Goal: Task Accomplishment & Management: Use online tool/utility

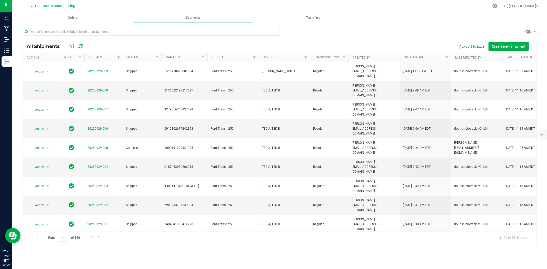
click at [300, 3] on div at bounding box center [290, 6] width 397 height 10
click at [76, 19] on span "Orders" at bounding box center [73, 17] width 24 height 5
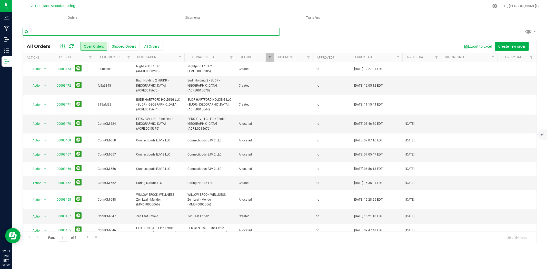
click at [103, 33] on input "text" at bounding box center [151, 32] width 257 height 8
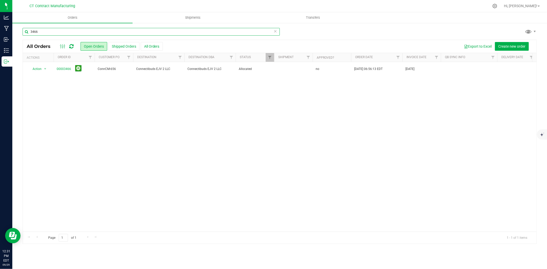
type input "3466"
click at [66, 69] on link "00003466" at bounding box center [64, 69] width 14 height 5
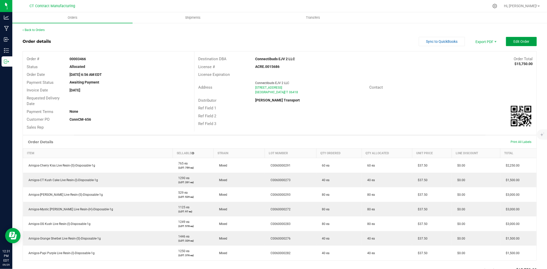
click at [517, 43] on span "Edit Order" at bounding box center [521, 41] width 16 height 4
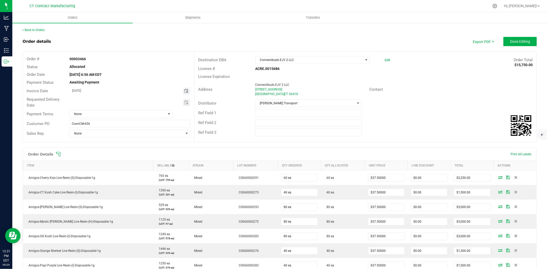
click at [184, 91] on span "Toggle calendar" at bounding box center [186, 91] width 4 height 4
click at [79, 137] on span "Oct" at bounding box center [77, 138] width 5 height 4
click at [116, 117] on span "1" at bounding box center [114, 118] width 7 height 8
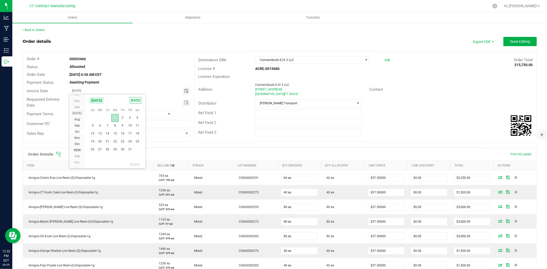
type input "10/01/2025"
click at [124, 112] on span "None" at bounding box center [118, 114] width 96 height 7
click at [104, 147] on li "Due on Receipt" at bounding box center [120, 147] width 102 height 9
click at [518, 45] on button "Done Editing" at bounding box center [519, 41] width 33 height 9
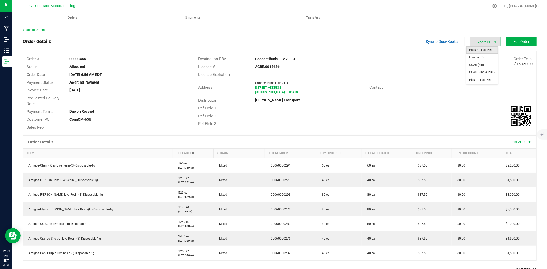
click at [487, 48] on span "Packing List PDF" at bounding box center [482, 49] width 32 height 7
click at [480, 56] on span "Invoice PDF" at bounding box center [482, 57] width 32 height 7
click at [33, 30] on link "Back to Orders" at bounding box center [34, 30] width 22 height 4
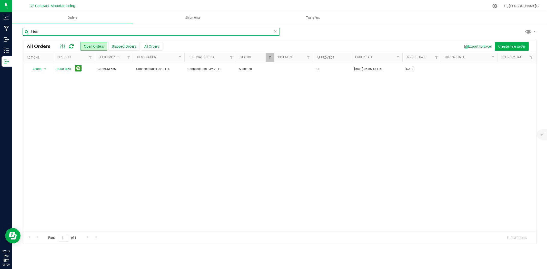
click at [42, 31] on input "3466" at bounding box center [151, 32] width 257 height 8
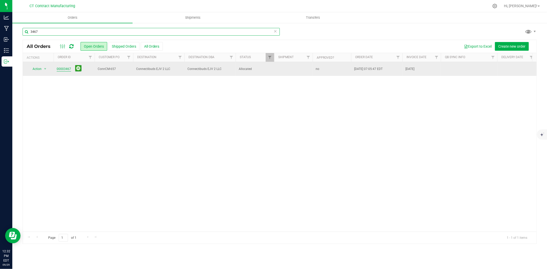
type input "3467"
click at [67, 71] on link "00003467" at bounding box center [64, 69] width 14 height 5
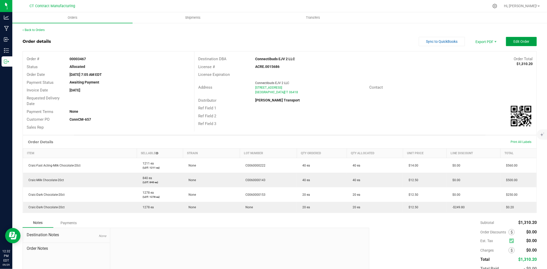
click at [511, 39] on button "Edit Order" at bounding box center [521, 41] width 31 height 9
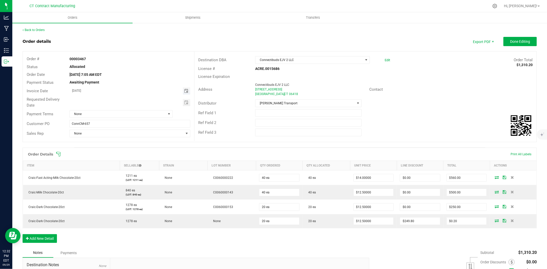
click at [186, 91] on span "Toggle calendar" at bounding box center [186, 91] width 4 height 4
click at [80, 137] on li "Oct" at bounding box center [76, 138] width 15 height 6
click at [116, 118] on span "1" at bounding box center [114, 118] width 7 height 8
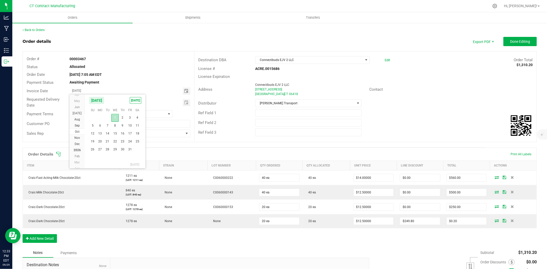
type input "10/01/2025"
click at [117, 113] on span "None" at bounding box center [118, 114] width 96 height 7
click at [104, 146] on li "Due on Receipt" at bounding box center [120, 147] width 102 height 9
click at [513, 42] on span "Done Editing" at bounding box center [520, 41] width 20 height 4
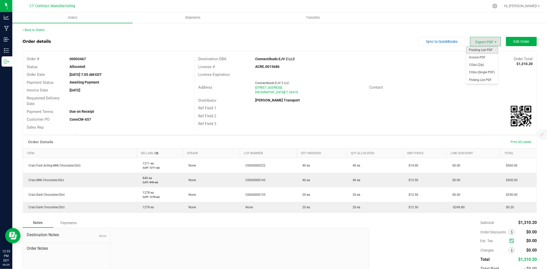
click at [479, 48] on span "Packing List PDF" at bounding box center [482, 49] width 32 height 7
click at [480, 58] on span "Invoice PDF" at bounding box center [482, 57] width 32 height 7
click at [41, 29] on link "Back to Orders" at bounding box center [34, 30] width 22 height 4
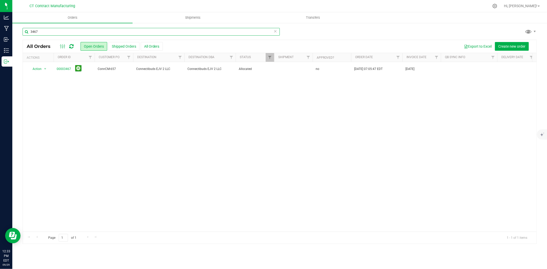
click at [58, 34] on input "3467" at bounding box center [151, 32] width 257 height 8
type input "3468"
click at [65, 69] on link "00003468" at bounding box center [64, 69] width 14 height 5
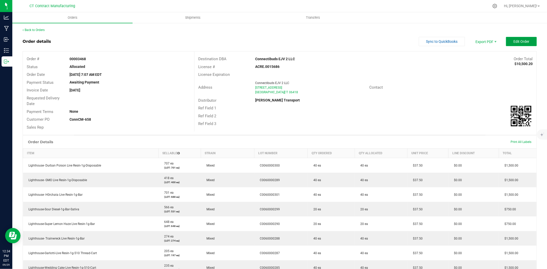
click at [513, 44] on button "Edit Order" at bounding box center [521, 41] width 31 height 9
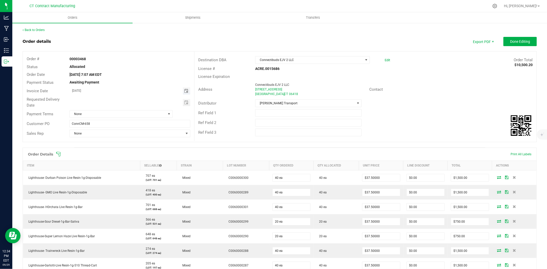
click at [185, 90] on span "Toggle calendar" at bounding box center [186, 91] width 4 height 4
click at [80, 138] on li "Oct" at bounding box center [76, 138] width 15 height 6
click at [115, 116] on span "1" at bounding box center [114, 118] width 7 height 8
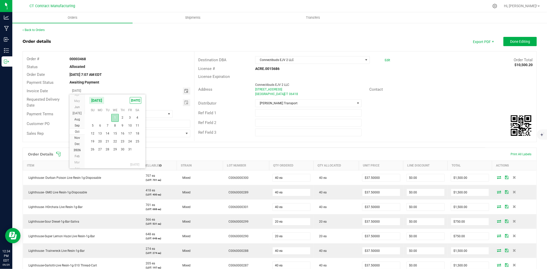
type input "10/01/2025"
click at [113, 114] on span "None" at bounding box center [118, 114] width 96 height 7
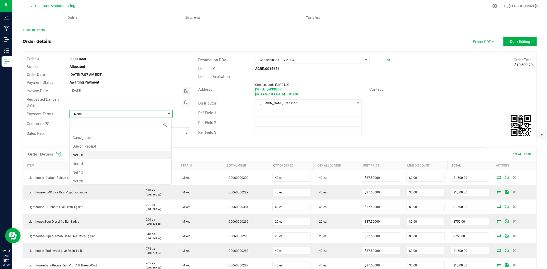
scroll to position [23, 0]
click at [104, 149] on li "Due on Receipt" at bounding box center [120, 147] width 102 height 9
click at [516, 42] on span "Done Editing" at bounding box center [520, 41] width 20 height 4
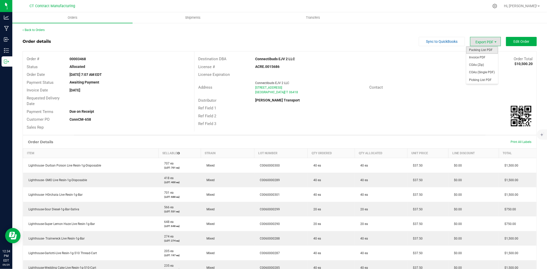
click at [485, 46] on span "Packing List PDF" at bounding box center [482, 49] width 32 height 7
click at [486, 56] on span "Invoice PDF" at bounding box center [482, 57] width 32 height 7
click at [34, 30] on link "Back to Orders" at bounding box center [34, 30] width 22 height 4
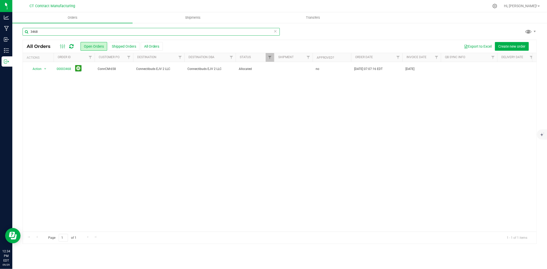
click at [57, 32] on input "3468" at bounding box center [151, 32] width 257 height 8
click at [358, 2] on div at bounding box center [290, 6] width 397 height 10
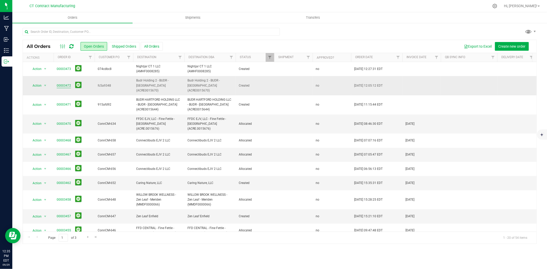
click at [69, 83] on link "00003472" at bounding box center [64, 85] width 14 height 5
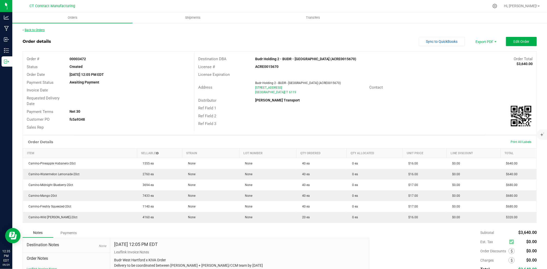
click at [41, 31] on link "Back to Orders" at bounding box center [34, 30] width 22 height 4
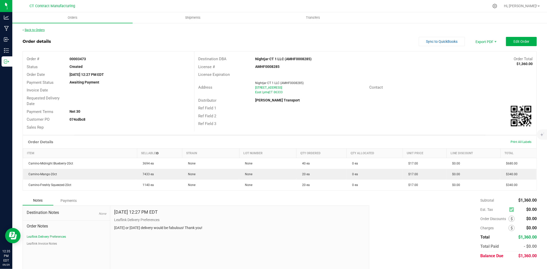
click at [44, 29] on link "Back to Orders" at bounding box center [34, 30] width 22 height 4
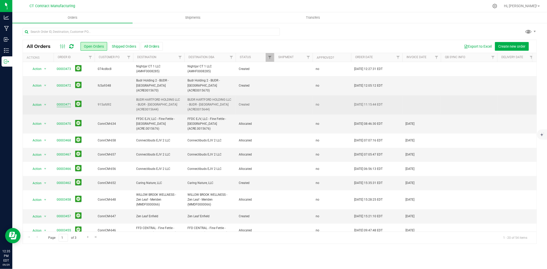
click at [62, 102] on link "00003471" at bounding box center [64, 104] width 14 height 5
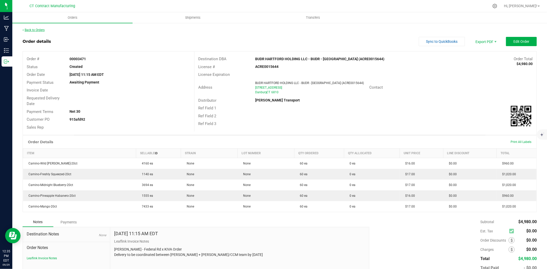
click at [37, 31] on link "Back to Orders" at bounding box center [34, 30] width 22 height 4
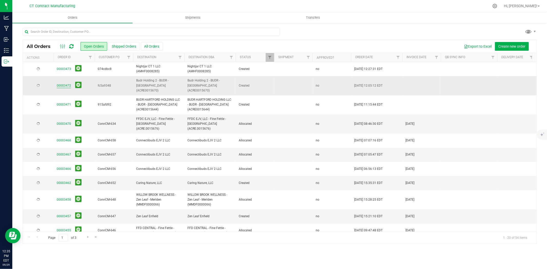
click at [60, 83] on link "00003472" at bounding box center [64, 85] width 14 height 5
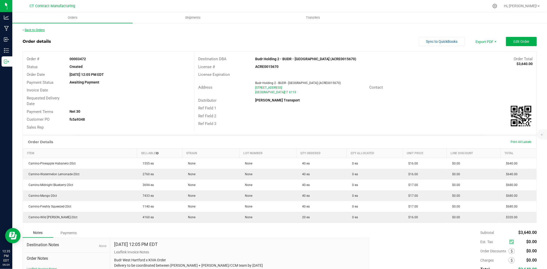
click at [32, 30] on link "Back to Orders" at bounding box center [34, 30] width 22 height 4
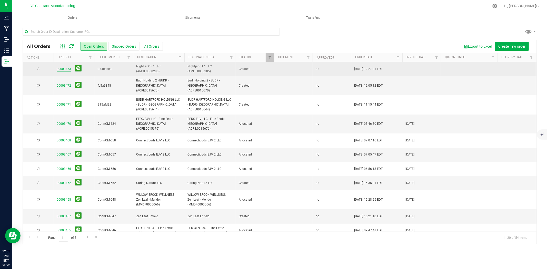
click at [62, 70] on link "00003473" at bounding box center [64, 69] width 14 height 5
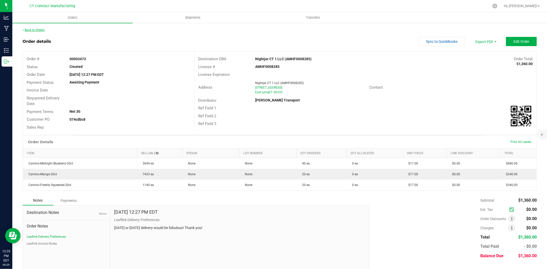
click at [34, 29] on link "Back to Orders" at bounding box center [34, 30] width 22 height 4
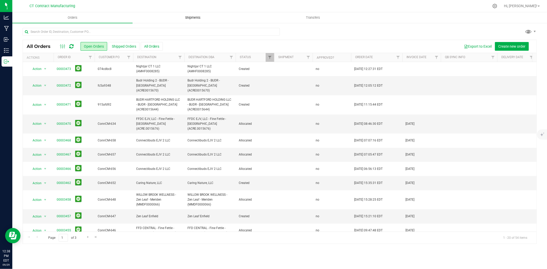
click at [199, 19] on span "Shipments" at bounding box center [192, 17] width 29 height 5
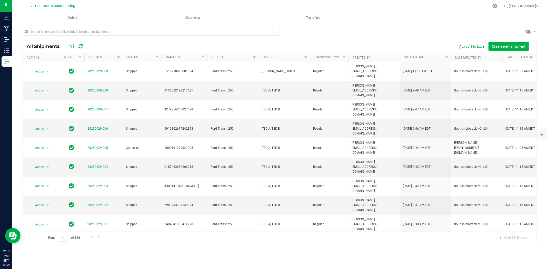
click at [291, 3] on div at bounding box center [290, 6] width 397 height 10
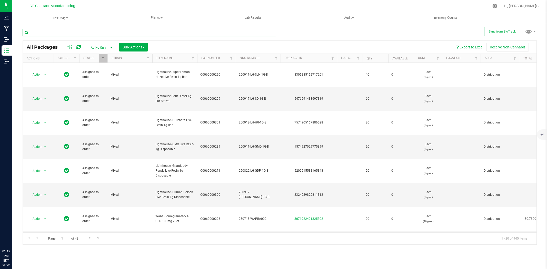
click at [86, 34] on input "text" at bounding box center [149, 33] width 253 height 8
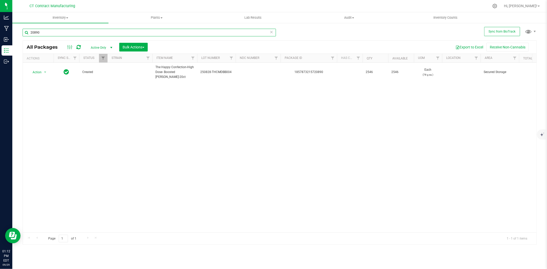
type input "20890"
click at [116, 34] on input "20890" at bounding box center [149, 33] width 253 height 8
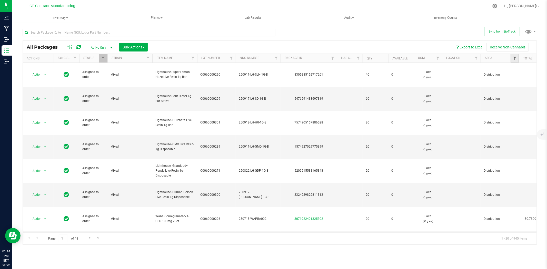
click at [514, 59] on span "Filter" at bounding box center [515, 58] width 4 height 4
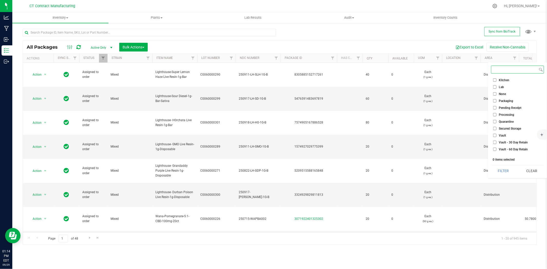
scroll to position [46, 0]
click at [509, 144] on span "Vault - Sellable" at bounding box center [509, 145] width 21 height 3
click at [496, 144] on input "Vault - Sellable" at bounding box center [494, 145] width 3 height 3
checkbox input "true"
click at [512, 105] on span "Processing" at bounding box center [506, 103] width 15 height 3
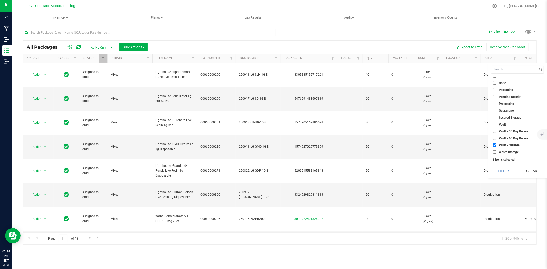
click at [496, 105] on input "Processing" at bounding box center [494, 103] width 3 height 3
checkbox input "true"
click at [513, 114] on ul "Select All Bulk Inventory Distribution Fridge Hallway Kitchen Lab None Packagin…" at bounding box center [517, 115] width 53 height 77
click at [512, 116] on span "Secured Storage" at bounding box center [510, 117] width 22 height 3
click at [496, 116] on input "Secured Storage" at bounding box center [494, 117] width 3 height 3
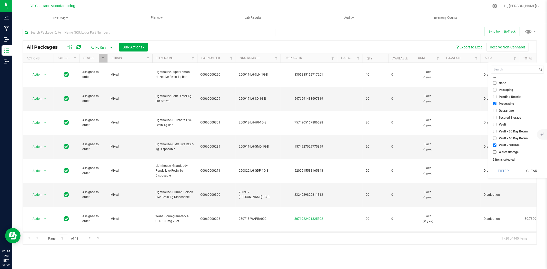
checkbox input "true"
click at [411, 4] on div at bounding box center [290, 6] width 397 height 10
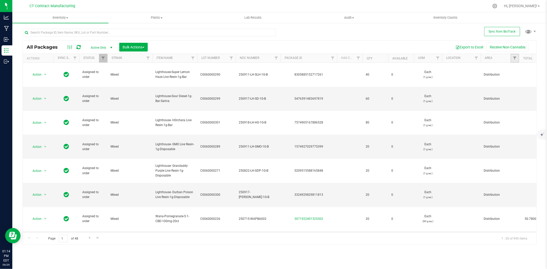
click at [512, 58] on link "Filter" at bounding box center [515, 58] width 8 height 9
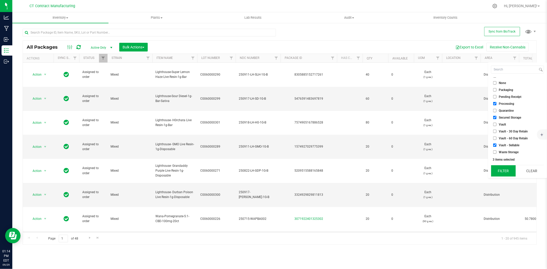
click at [509, 174] on button "Filter" at bounding box center [503, 170] width 25 height 11
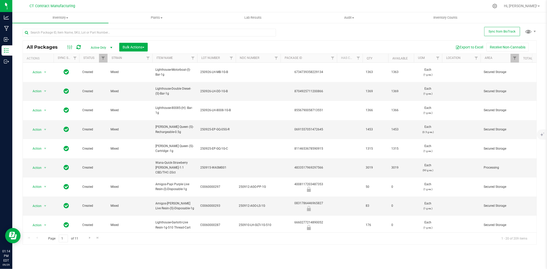
click at [371, 4] on div at bounding box center [290, 6] width 397 height 10
click at [312, 4] on div at bounding box center [290, 6] width 397 height 10
click at [73, 34] on input "text" at bounding box center [149, 33] width 253 height 8
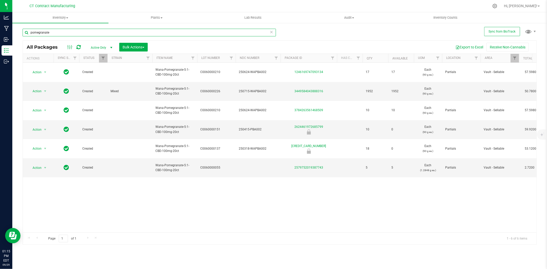
click at [58, 33] on input "pomegranate" at bounding box center [149, 33] width 253 height 8
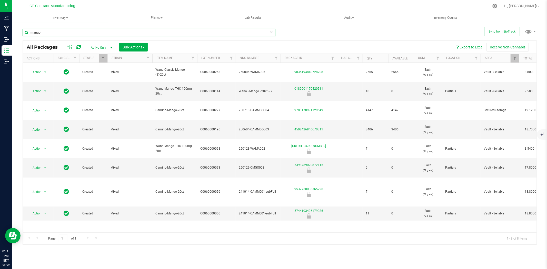
click at [57, 34] on input "mango" at bounding box center [149, 33] width 253 height 8
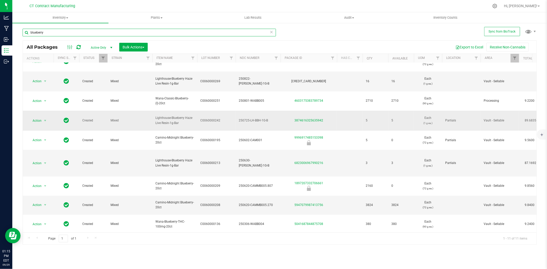
scroll to position [16, 0]
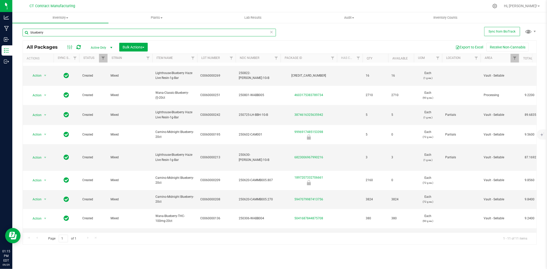
click at [60, 34] on input "blueberry" at bounding box center [149, 33] width 253 height 8
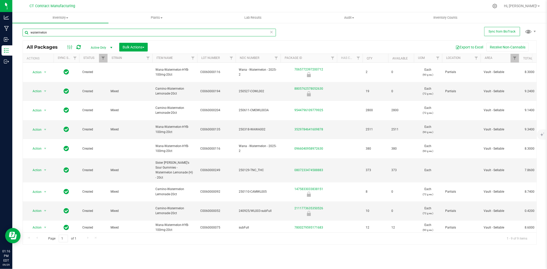
click at [58, 34] on input "watermelon" at bounding box center [149, 33] width 253 height 8
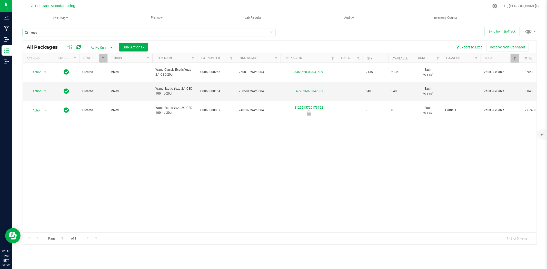
click at [47, 30] on input "yuzu" at bounding box center [149, 33] width 253 height 8
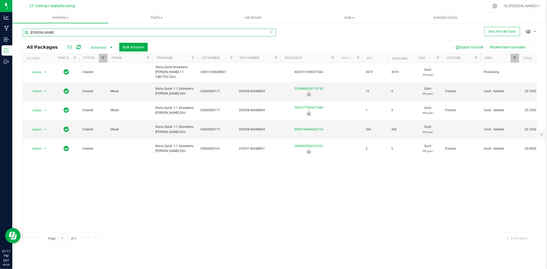
click at [62, 29] on input "margarita" at bounding box center [149, 33] width 253 height 8
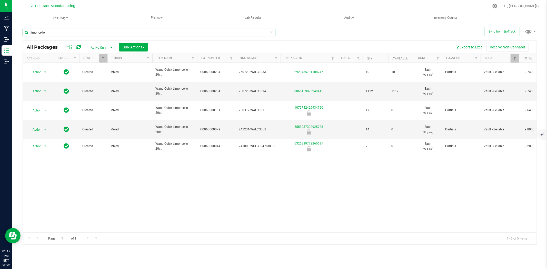
click at [58, 34] on input "limoncello" at bounding box center [149, 33] width 253 height 8
click at [68, 31] on input "island punch" at bounding box center [149, 33] width 253 height 8
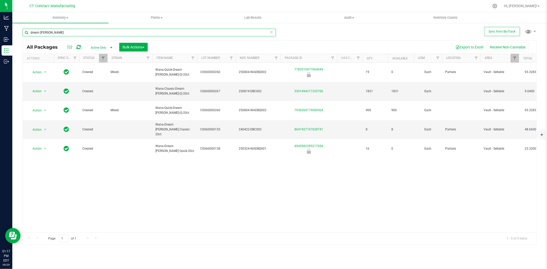
click at [66, 33] on input "dream berry" at bounding box center [149, 33] width 253 height 8
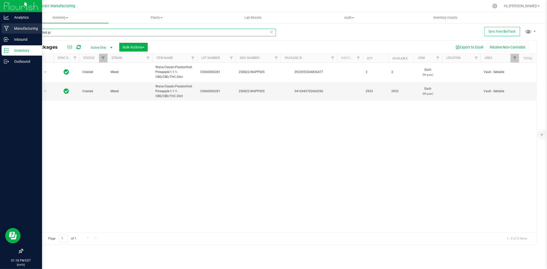
drag, startPoint x: 79, startPoint y: 35, endPoint x: 3, endPoint y: 33, distance: 76.2
click at [3, 33] on div "Analytics Manufacturing Inbound Inventory Outbound 01:18 PM EDT 09/29/2025 09/2…" at bounding box center [273, 134] width 547 height 269
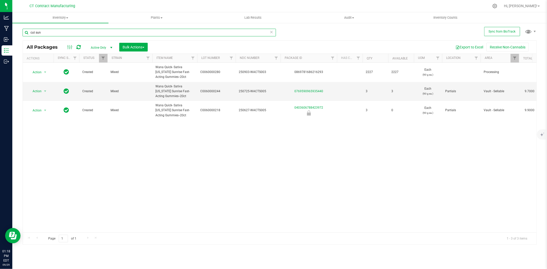
click at [69, 34] on input "cut sun" at bounding box center [149, 33] width 253 height 8
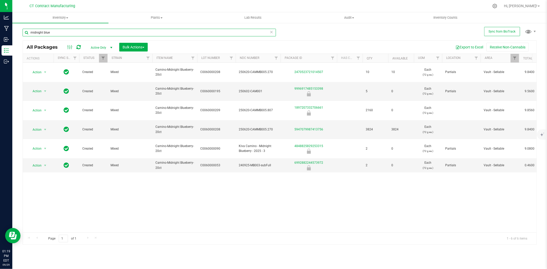
click at [76, 32] on input "midnight blue" at bounding box center [149, 33] width 253 height 8
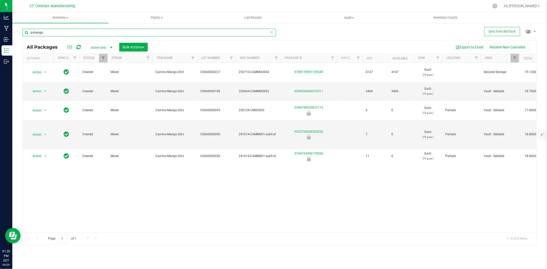
click at [68, 32] on input "o-mango" at bounding box center [149, 33] width 253 height 8
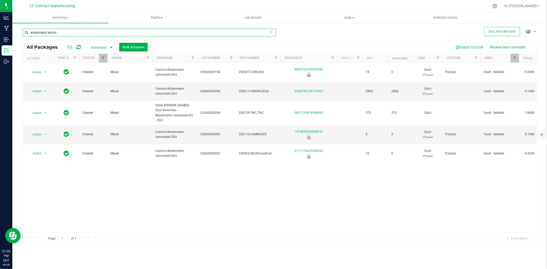
click at [41, 32] on input "watermelon lemon" at bounding box center [149, 33] width 253 height 8
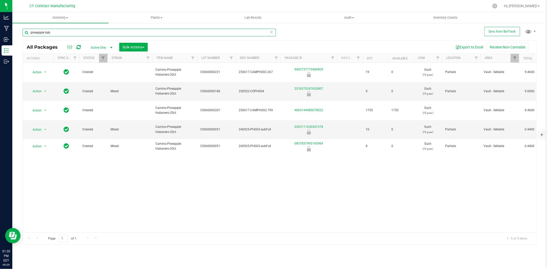
click at [73, 31] on input "pineapple hab" at bounding box center [149, 33] width 253 height 8
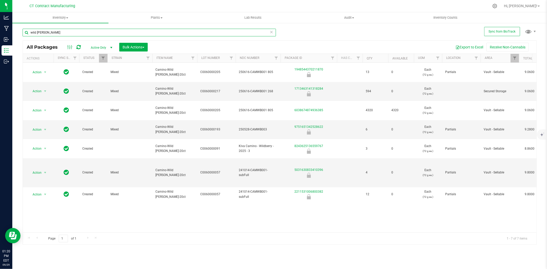
click at [83, 32] on input "wild berry" at bounding box center [149, 33] width 253 height 8
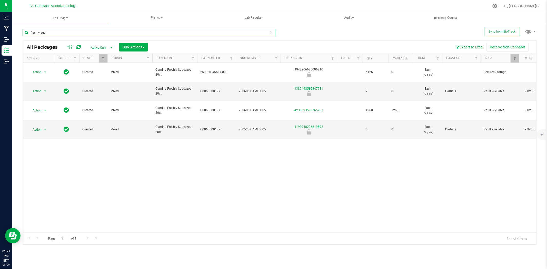
click at [90, 32] on input "freshly squ" at bounding box center [149, 33] width 253 height 8
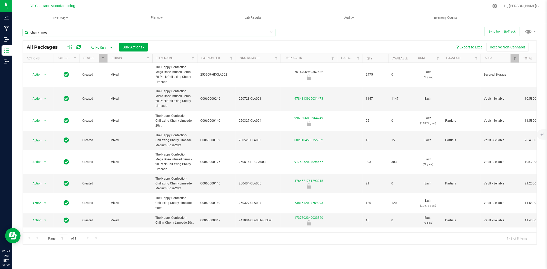
click at [98, 33] on input "cherry limea" at bounding box center [149, 33] width 253 height 8
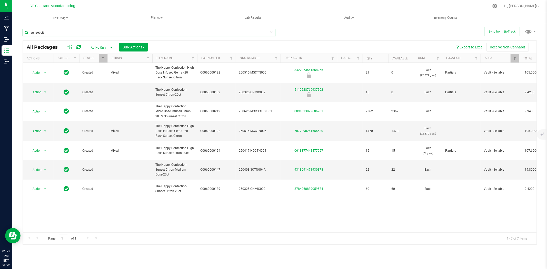
click at [49, 31] on input "sunset cit" at bounding box center [149, 33] width 253 height 8
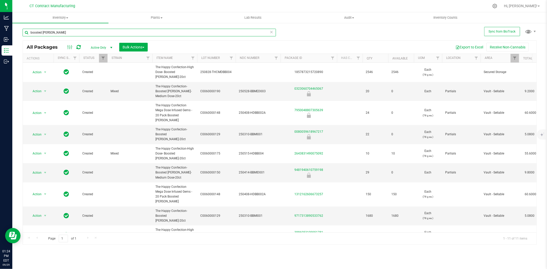
click at [81, 32] on input "boosted berry" at bounding box center [149, 33] width 253 height 8
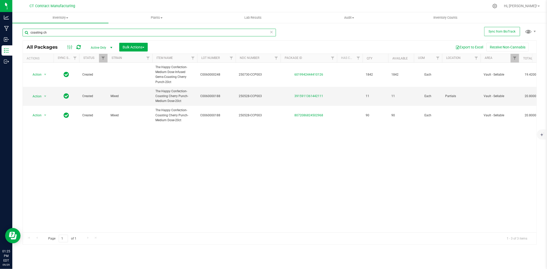
click at [93, 32] on input "coasting ch" at bounding box center [149, 33] width 253 height 8
click at [47, 34] on input "coasting ch" at bounding box center [149, 33] width 253 height 8
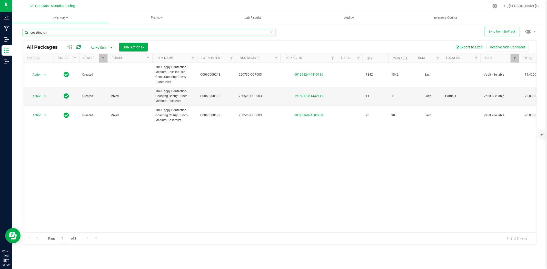
click at [47, 34] on input "coasting ch" at bounding box center [149, 33] width 253 height 8
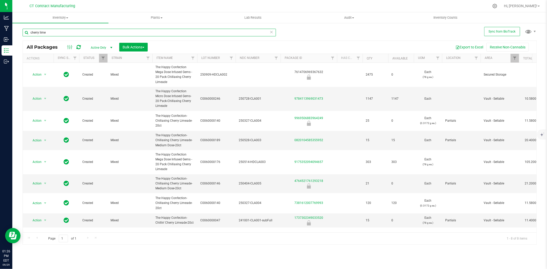
click at [58, 35] on input "cherry lime" at bounding box center [149, 33] width 253 height 8
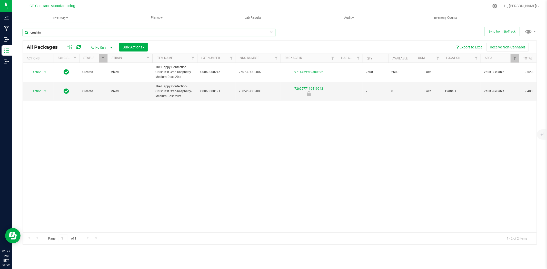
click at [82, 32] on input "crushin" at bounding box center [149, 33] width 253 height 8
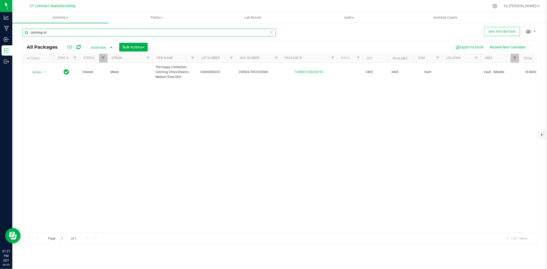
click at [99, 33] on input "catching cit" at bounding box center [149, 33] width 253 height 8
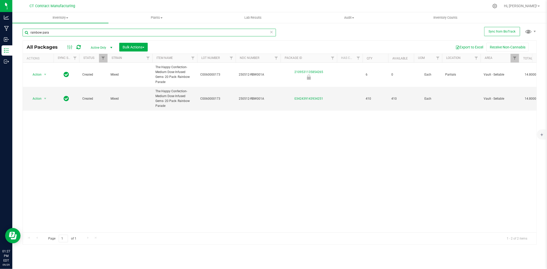
click at [76, 34] on input "rainbow para" at bounding box center [149, 33] width 253 height 8
click at [47, 33] on input "sultry cinna" at bounding box center [149, 33] width 253 height 8
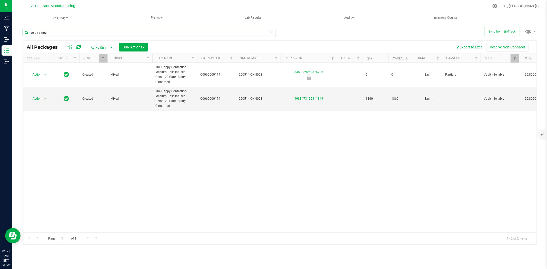
click at [47, 33] on input "sultry cinna" at bounding box center [149, 33] width 253 height 8
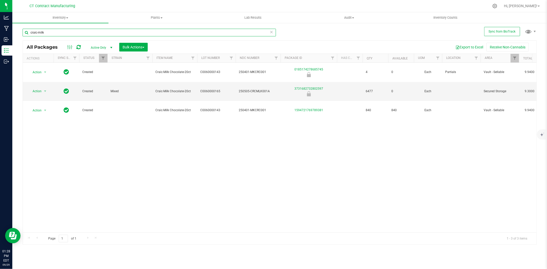
click at [39, 32] on input "craic-milk" at bounding box center [149, 33] width 253 height 8
click at [147, 2] on div at bounding box center [290, 6] width 397 height 10
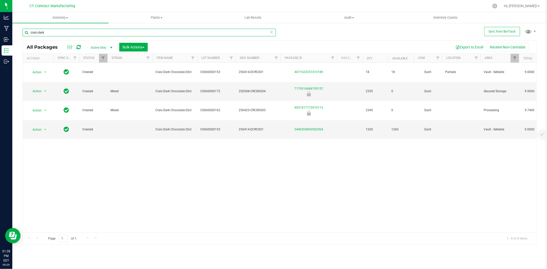
click at [41, 32] on input "craic-dark" at bounding box center [149, 33] width 253 height 8
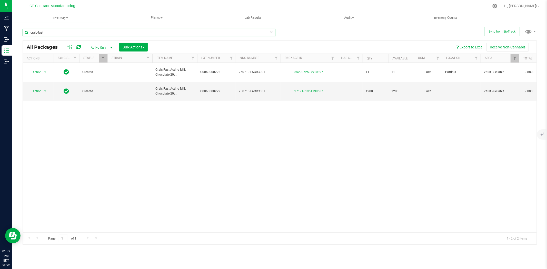
click at [66, 32] on input "craic-fast" at bounding box center [149, 33] width 253 height 8
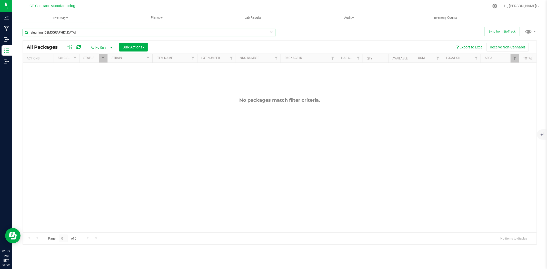
drag, startPoint x: 58, startPoint y: 33, endPoint x: 26, endPoint y: 31, distance: 31.8
click at [26, 31] on input "alughing buddha" at bounding box center [149, 33] width 253 height 8
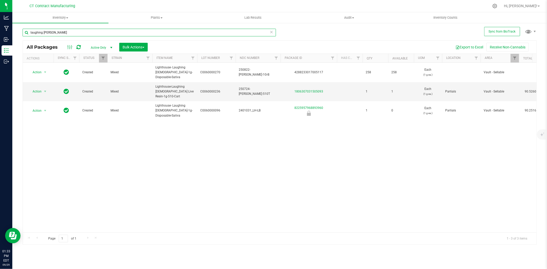
click at [73, 31] on input "laughing budd" at bounding box center [149, 33] width 253 height 8
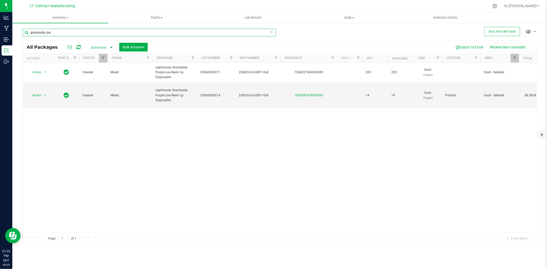
click at [56, 34] on input "grandaddy pur" at bounding box center [149, 33] width 253 height 8
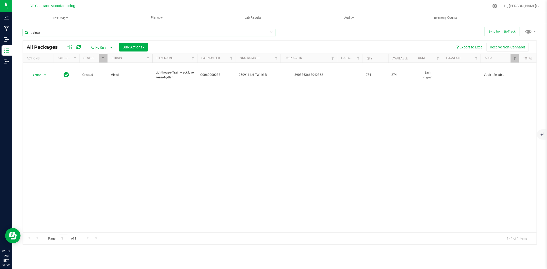
click at [52, 31] on input "trainwr" at bounding box center [149, 33] width 253 height 8
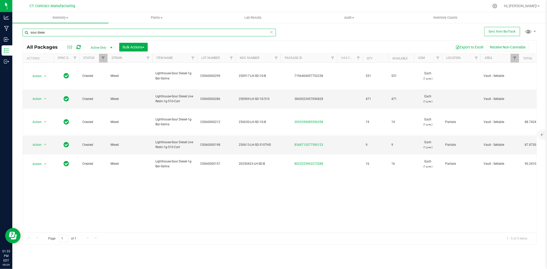
click at [65, 32] on input "sour diese" at bounding box center [149, 33] width 253 height 8
click at [64, 32] on input "sour diese" at bounding box center [149, 33] width 253 height 8
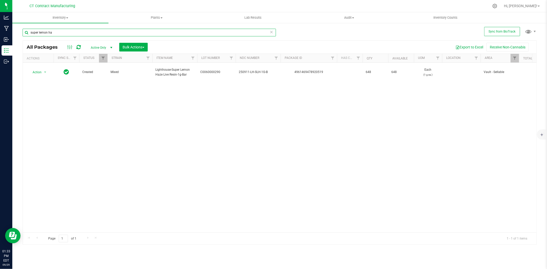
click at [69, 31] on input "super lemon ha" at bounding box center [149, 33] width 253 height 8
click at [68, 31] on input "super lemon ha" at bounding box center [149, 33] width 253 height 8
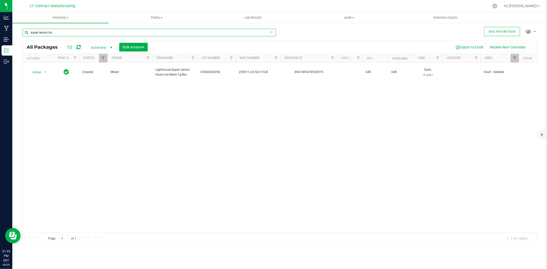
click at [68, 31] on input "super lemon ha" at bounding box center [149, 33] width 253 height 8
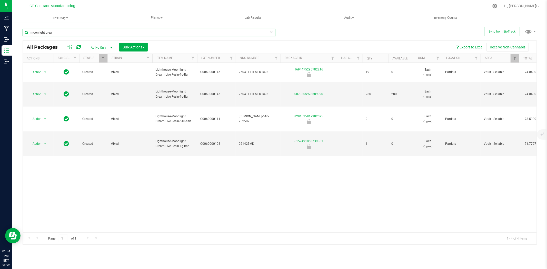
click at [81, 34] on input "moonlight dream" at bounding box center [149, 33] width 253 height 8
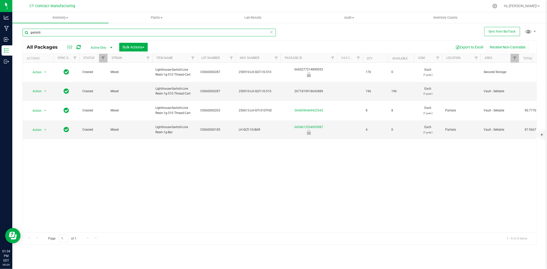
click at [72, 31] on input "garlotti" at bounding box center [149, 33] width 253 height 8
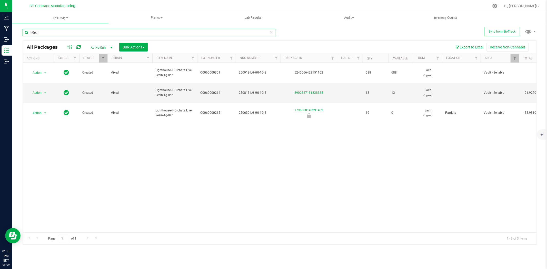
click at [144, 34] on input "h0rch" at bounding box center [149, 33] width 253 height 8
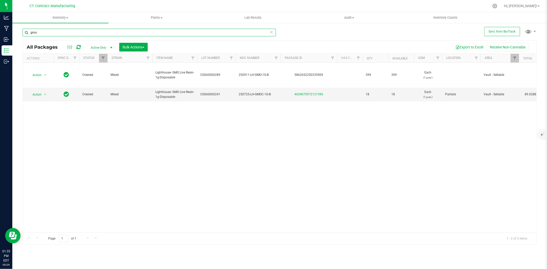
click at [84, 31] on input "gmo" at bounding box center [149, 33] width 253 height 8
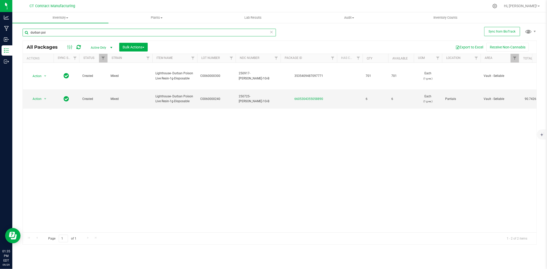
click at [43, 31] on input "durban poi" at bounding box center [149, 33] width 253 height 8
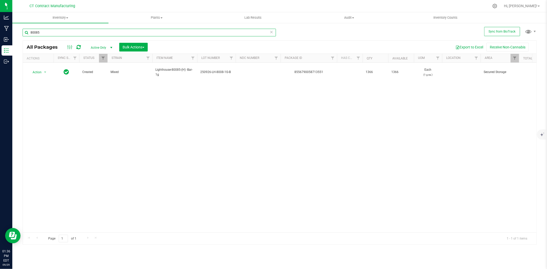
click at [89, 34] on input "80085" at bounding box center [149, 33] width 253 height 8
click at [77, 34] on input "double d" at bounding box center [149, 33] width 253 height 8
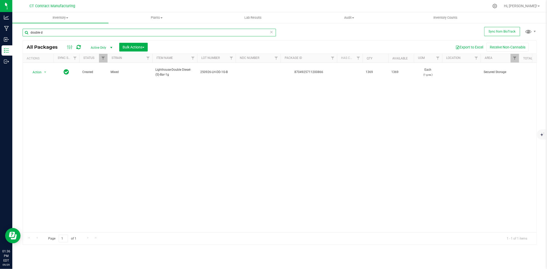
click at [77, 34] on input "double d" at bounding box center [149, 33] width 253 height 8
click at [68, 31] on input "motorbo" at bounding box center [149, 33] width 253 height 8
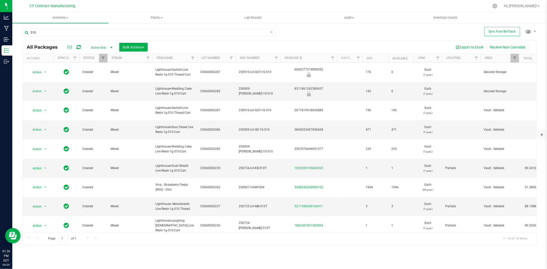
click at [278, 6] on div at bounding box center [290, 6] width 397 height 10
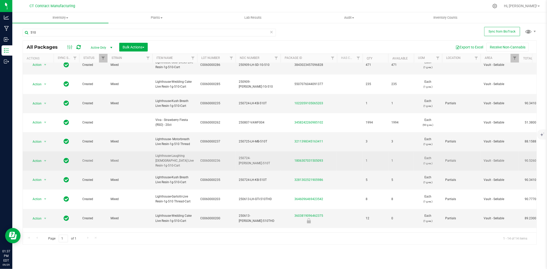
scroll to position [65, 0]
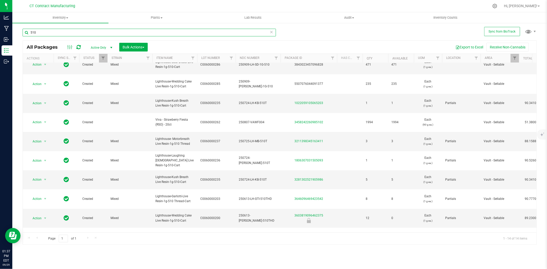
click at [99, 30] on input "510" at bounding box center [149, 33] width 253 height 8
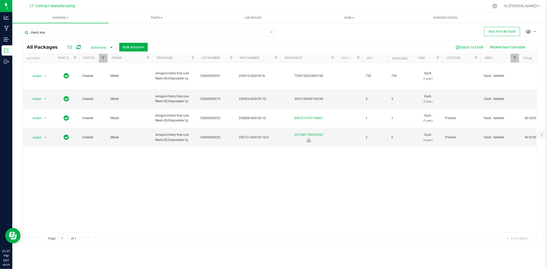
click at [98, 27] on div "cherry kiss" at bounding box center [151, 32] width 257 height 16
click at [97, 29] on input "cherry kiss" at bounding box center [149, 33] width 253 height 8
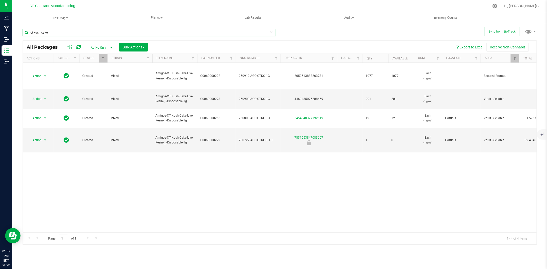
click at [59, 35] on input "ct kush cake" at bounding box center [149, 33] width 253 height 8
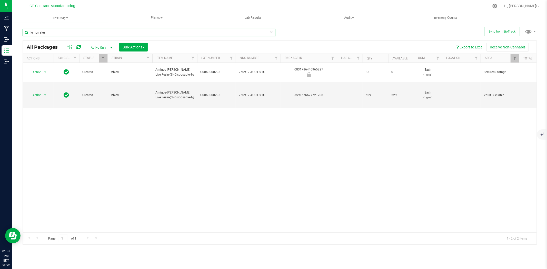
click at [51, 32] on input "lemon sku" at bounding box center [149, 33] width 253 height 8
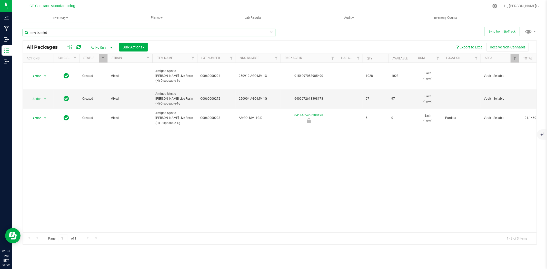
click at [89, 35] on input "mystic mint" at bounding box center [149, 33] width 253 height 8
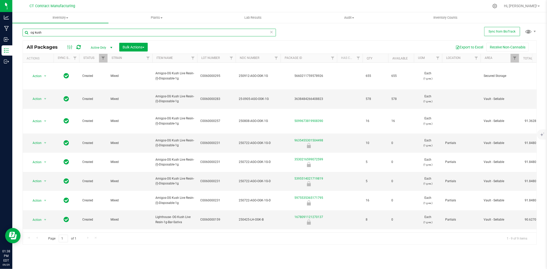
click at [38, 33] on input "og kush" at bounding box center [149, 33] width 253 height 8
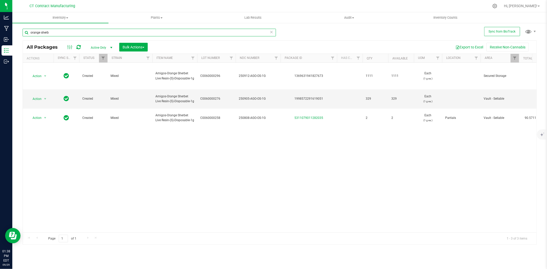
click at [40, 34] on input "orange sherb" at bounding box center [149, 33] width 253 height 8
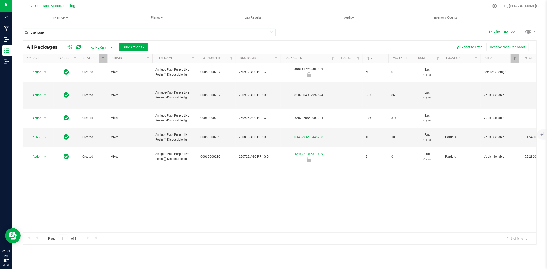
click at [80, 34] on input "papi purp" at bounding box center [149, 33] width 253 height 8
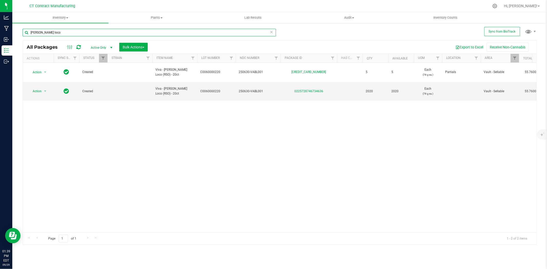
click at [46, 35] on input "berry loco" at bounding box center [149, 33] width 253 height 8
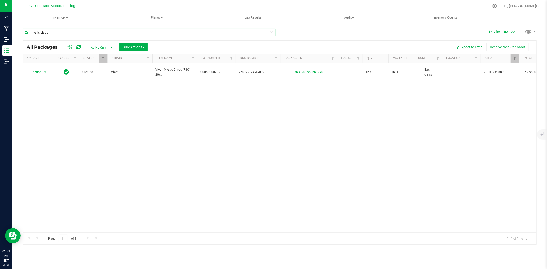
click at [54, 33] on input "mystic citrus" at bounding box center [149, 33] width 253 height 8
click at [53, 32] on input "ry fiesta" at bounding box center [149, 33] width 253 height 8
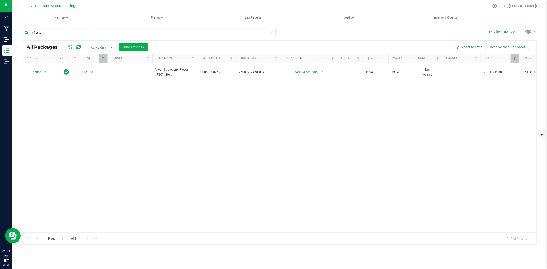
click at [53, 32] on input "ry fiesta" at bounding box center [149, 33] width 253 height 8
type input "s"
type input "spritz"
checkbox input "true"
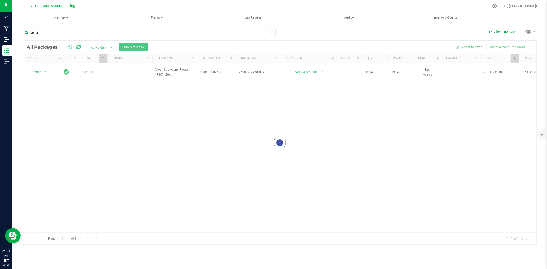
checkbox input "true"
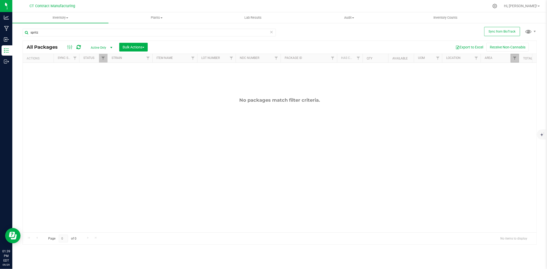
click at [516, 55] on link "Filter" at bounding box center [515, 58] width 8 height 9
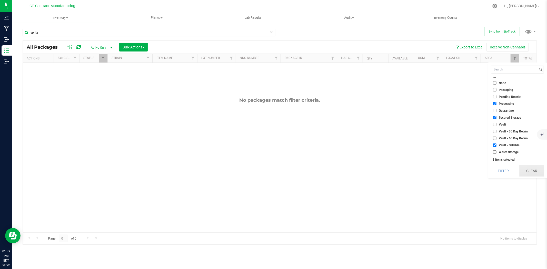
click at [529, 168] on button "Clear" at bounding box center [531, 170] width 25 height 11
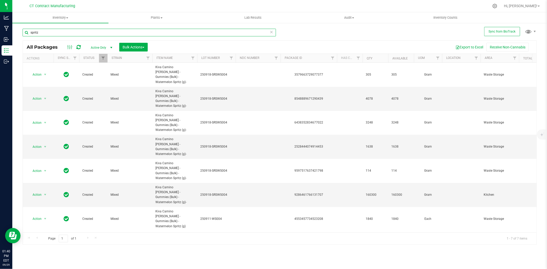
click at [76, 32] on input "spritz" at bounding box center [149, 33] width 253 height 8
click at [68, 31] on input "ry dream" at bounding box center [149, 33] width 253 height 8
click at [68, 32] on input "ry dream" at bounding box center [149, 33] width 253 height 8
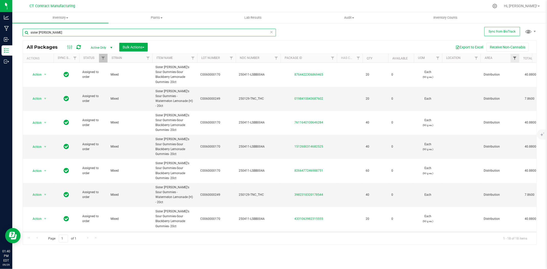
type input "sister adrian"
click at [513, 57] on span "Filter" at bounding box center [515, 58] width 4 height 4
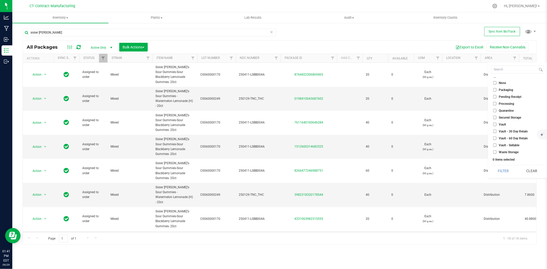
click at [495, 144] on input "Vault - Sellable" at bounding box center [494, 145] width 3 height 3
click at [501, 145] on span "Vault - Sellable" at bounding box center [509, 145] width 21 height 3
click at [496, 145] on input "Vault - Sellable" at bounding box center [494, 145] width 3 height 3
click at [501, 145] on span "Vault - Sellable" at bounding box center [509, 145] width 21 height 3
click at [496, 145] on input "Vault - Sellable" at bounding box center [494, 145] width 3 height 3
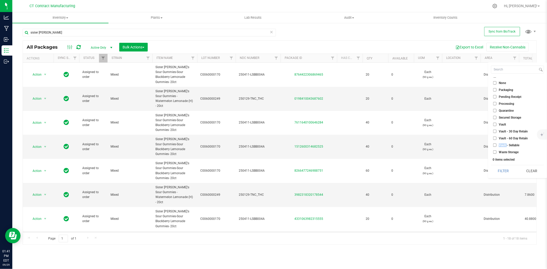
checkbox input "true"
click at [504, 117] on span "Secured Storage" at bounding box center [510, 117] width 22 height 3
click at [496, 117] on input "Secured Storage" at bounding box center [494, 117] width 3 height 3
checkbox input "true"
click at [507, 167] on button "Filter" at bounding box center [503, 170] width 25 height 11
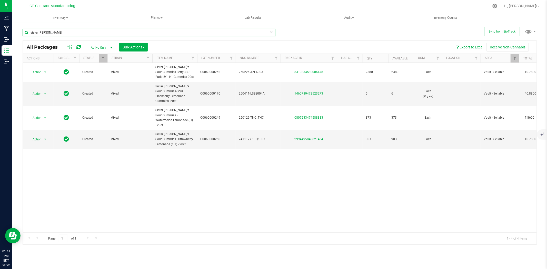
click at [79, 35] on input "sister adrian" at bounding box center [149, 33] width 253 height 8
type input "c0060000170"
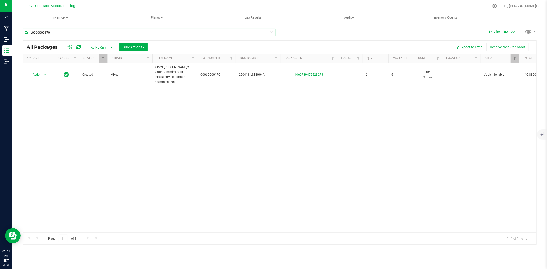
click at [76, 32] on input "c0060000170" at bounding box center [149, 33] width 253 height 8
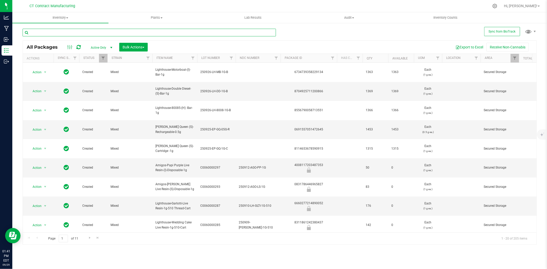
click at [43, 32] on input "text" at bounding box center [149, 33] width 253 height 8
click at [65, 30] on input "text" at bounding box center [149, 33] width 253 height 8
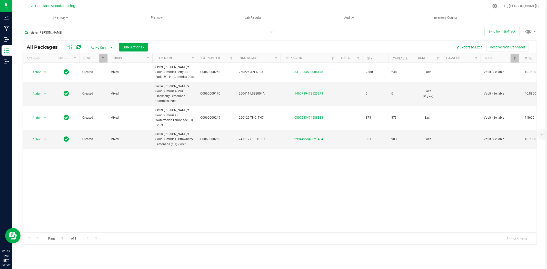
click at [78, 27] on div "sister adrian" at bounding box center [151, 32] width 257 height 16
click at [78, 30] on input "sister adrian" at bounding box center [149, 33] width 253 height 8
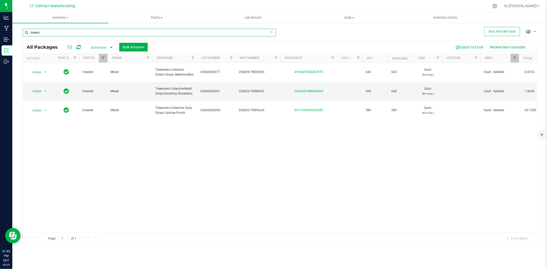
click at [85, 32] on input "treewo" at bounding box center [149, 33] width 253 height 8
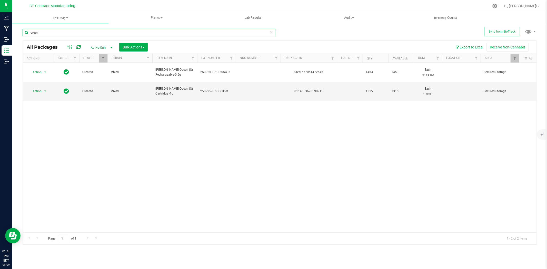
click at [80, 34] on input "green" at bounding box center [149, 33] width 253 height 8
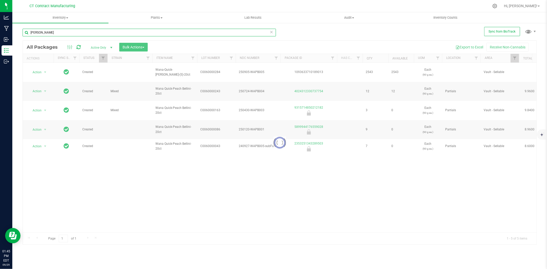
type input "peach bellini"
click at [515, 59] on div at bounding box center [280, 143] width 514 height 204
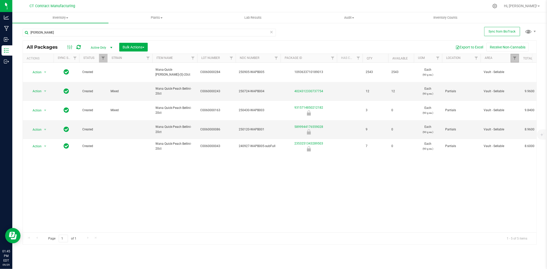
click at [515, 61] on link "Filter" at bounding box center [515, 58] width 8 height 9
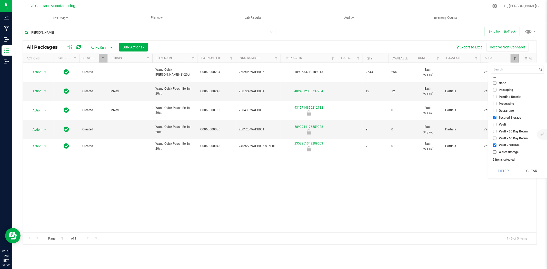
click at [515, 59] on span "Filter" at bounding box center [515, 58] width 4 height 4
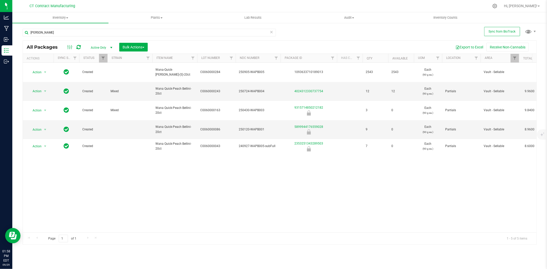
click at [262, 1] on div at bounding box center [290, 6] width 397 height 10
click at [85, 32] on input "peach bellini" at bounding box center [149, 33] width 253 height 8
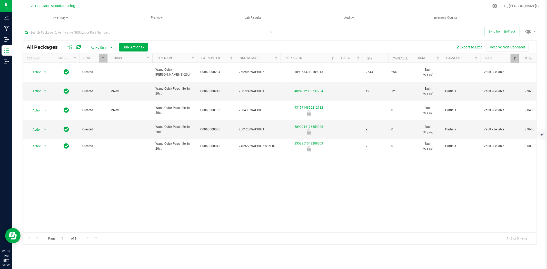
click at [514, 58] on span "Filter" at bounding box center [515, 58] width 4 height 4
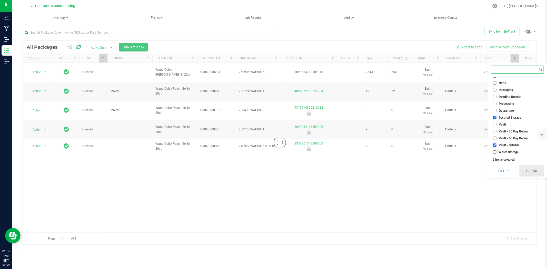
checkbox input "true"
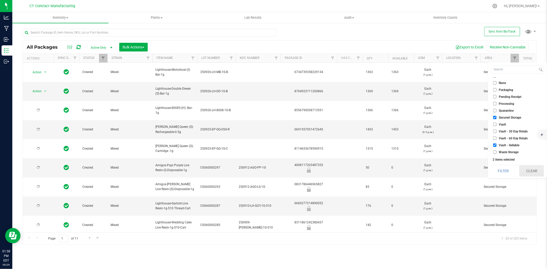
click at [531, 171] on button "Clear" at bounding box center [531, 170] width 25 height 11
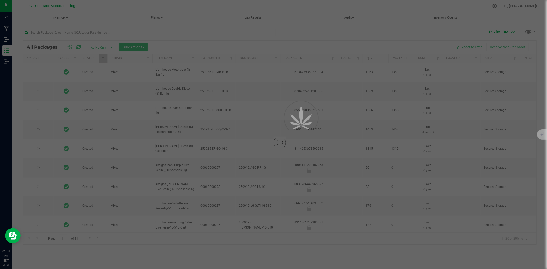
click at [265, 4] on div at bounding box center [290, 6] width 397 height 10
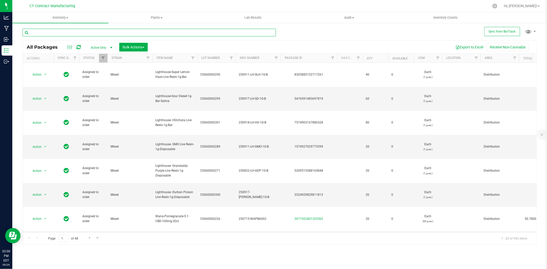
click at [76, 33] on input "text" at bounding box center [149, 33] width 253 height 8
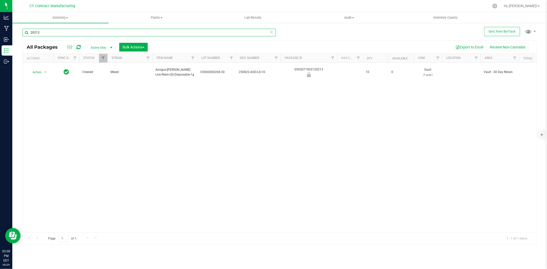
click at [77, 34] on input "20213" at bounding box center [149, 33] width 253 height 8
click at [83, 30] on input "78037" at bounding box center [149, 33] width 253 height 8
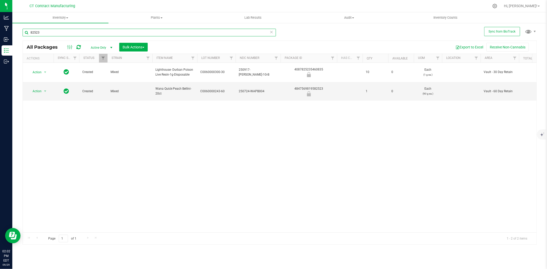
click at [85, 31] on input "82523" at bounding box center [149, 33] width 253 height 8
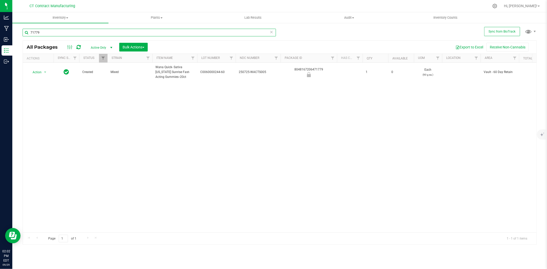
type input "71779"
click at [228, 108] on div "Action Action Edit attributes Global inventory Locate package Package audit log…" at bounding box center [280, 148] width 514 height 170
click at [39, 32] on input "71779" at bounding box center [149, 33] width 253 height 8
click at [243, 131] on div "Action Action Edit attributes Global inventory Locate package Package audit log…" at bounding box center [280, 148] width 514 height 170
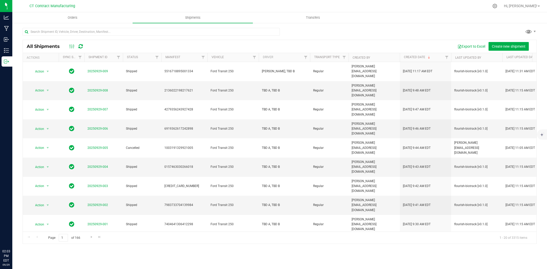
click at [70, 32] on input "text" at bounding box center [151, 32] width 257 height 8
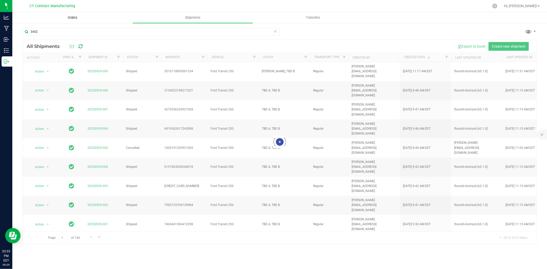
type input "3452"
click at [70, 17] on span "Orders" at bounding box center [73, 17] width 24 height 5
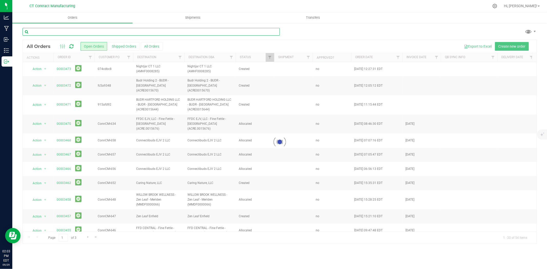
click at [65, 32] on input "text" at bounding box center [151, 32] width 257 height 8
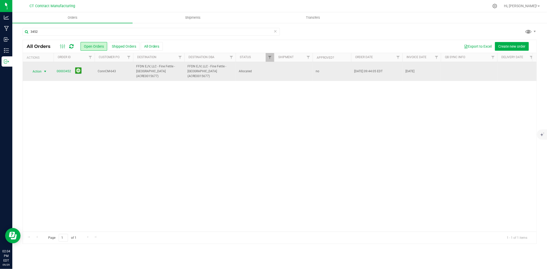
click at [47, 69] on span "select" at bounding box center [45, 71] width 4 height 4
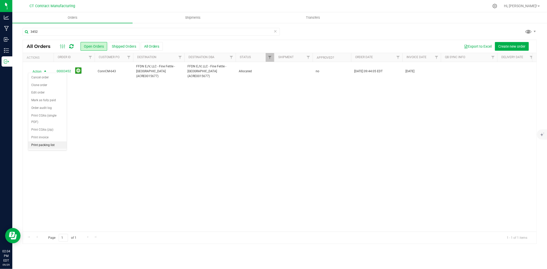
click at [40, 144] on li "Print packing list" at bounding box center [47, 146] width 38 height 8
drag, startPoint x: 34, startPoint y: 32, endPoint x: 52, endPoint y: 32, distance: 17.4
click at [52, 32] on input "3452" at bounding box center [151, 32] width 257 height 8
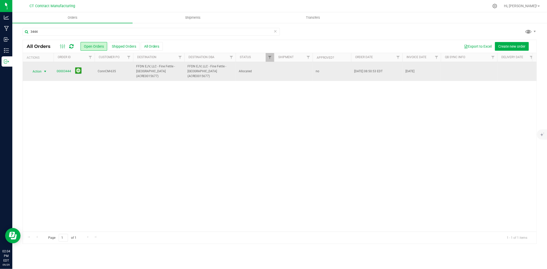
click at [42, 69] on span "select" at bounding box center [45, 71] width 6 height 7
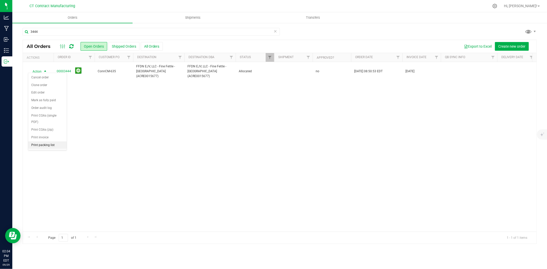
click at [45, 149] on li "Print packing list" at bounding box center [47, 146] width 38 height 8
drag, startPoint x: 34, startPoint y: 31, endPoint x: 47, endPoint y: 32, distance: 12.6
click at [47, 32] on input "3444" at bounding box center [151, 32] width 257 height 8
click at [45, 69] on span "select" at bounding box center [45, 71] width 4 height 4
click at [47, 147] on li "Print packing list" at bounding box center [47, 146] width 38 height 8
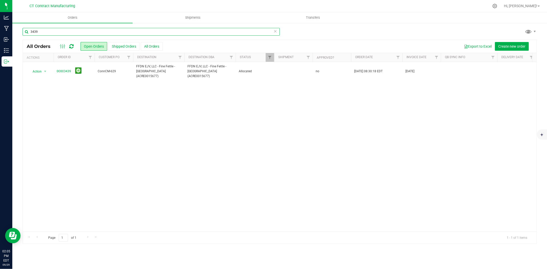
drag, startPoint x: 34, startPoint y: 32, endPoint x: 48, endPoint y: 32, distance: 14.4
click at [48, 32] on input "3439" at bounding box center [151, 32] width 257 height 8
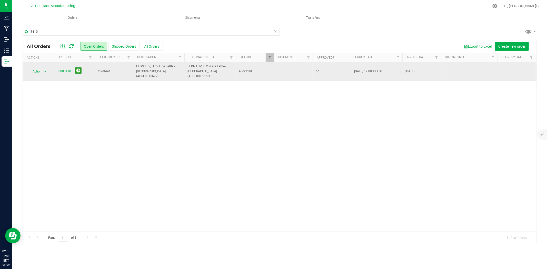
click at [44, 69] on span "select" at bounding box center [45, 71] width 4 height 4
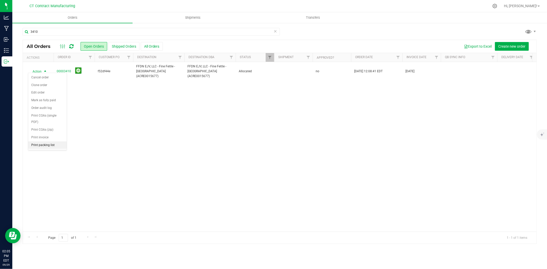
click at [48, 145] on li "Print packing list" at bounding box center [47, 146] width 38 height 8
drag, startPoint x: 34, startPoint y: 31, endPoint x: 43, endPoint y: 31, distance: 9.0
click at [43, 31] on input "3410" at bounding box center [151, 32] width 257 height 8
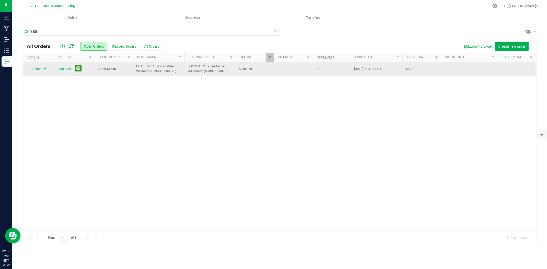
click at [46, 69] on span "select" at bounding box center [45, 69] width 4 height 4
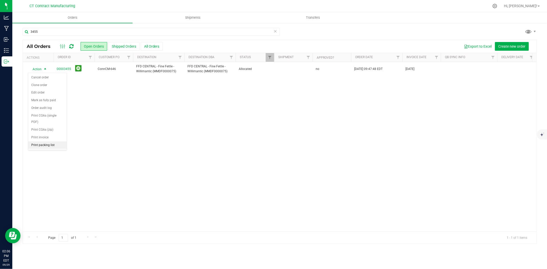
click at [42, 147] on li "Print packing list" at bounding box center [47, 146] width 38 height 8
drag, startPoint x: 34, startPoint y: 32, endPoint x: 70, endPoint y: 29, distance: 35.5
click at [70, 29] on input "3455" at bounding box center [151, 32] width 257 height 8
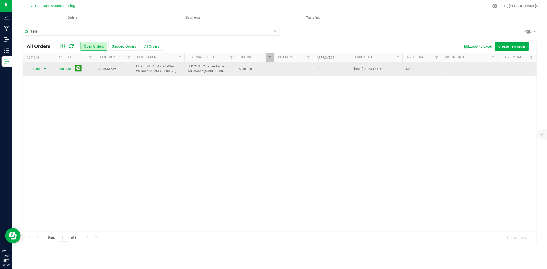
click at [44, 69] on span "select" at bounding box center [45, 69] width 4 height 4
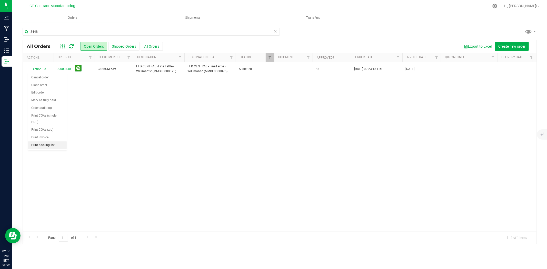
click at [48, 143] on li "Print packing list" at bounding box center [47, 146] width 38 height 8
click at [51, 32] on input "3448" at bounding box center [151, 32] width 257 height 8
click at [45, 68] on span "select" at bounding box center [45, 69] width 4 height 4
click at [45, 144] on li "Print packing list" at bounding box center [47, 146] width 38 height 8
drag, startPoint x: 34, startPoint y: 33, endPoint x: 46, endPoint y: 33, distance: 12.6
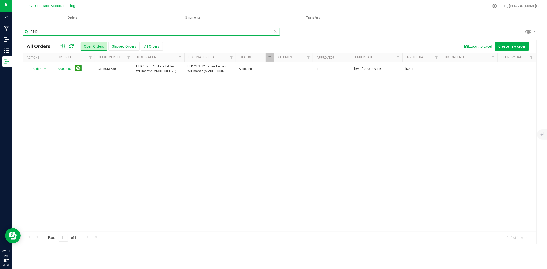
click at [46, 33] on input "3440" at bounding box center [151, 32] width 257 height 8
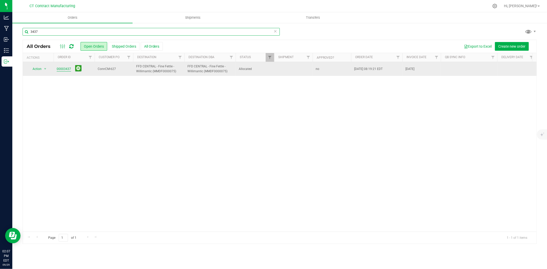
type input "3437"
click at [65, 71] on link "00003437" at bounding box center [64, 69] width 14 height 5
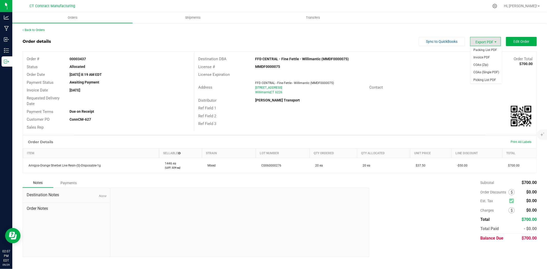
click at [487, 39] on span "Export PDF" at bounding box center [485, 41] width 31 height 9
click at [486, 51] on span "Packing List PDF" at bounding box center [486, 49] width 32 height 7
click at [33, 28] on link "Back to Orders" at bounding box center [34, 30] width 22 height 4
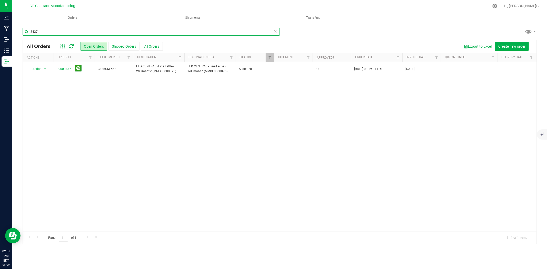
drag, startPoint x: 34, startPoint y: 32, endPoint x: 46, endPoint y: 32, distance: 12.8
click at [46, 32] on input "3437" at bounding box center [151, 32] width 257 height 8
click at [45, 67] on div at bounding box center [38, 69] width 25 height 5
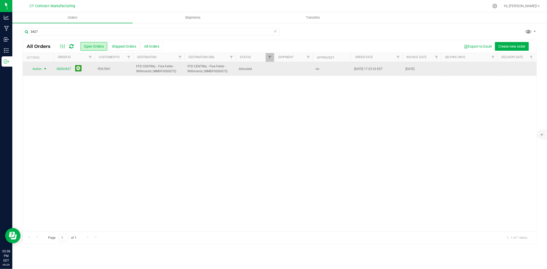
click at [45, 69] on span "select" at bounding box center [45, 69] width 4 height 4
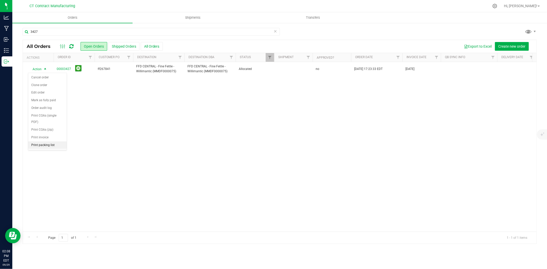
click at [46, 143] on li "Print packing list" at bounding box center [47, 146] width 38 height 8
click at [111, 32] on input "3427" at bounding box center [151, 32] width 257 height 8
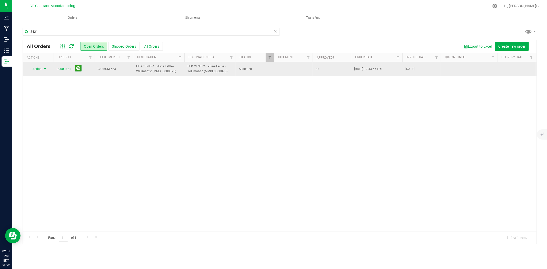
click at [45, 68] on span "select" at bounding box center [45, 69] width 4 height 4
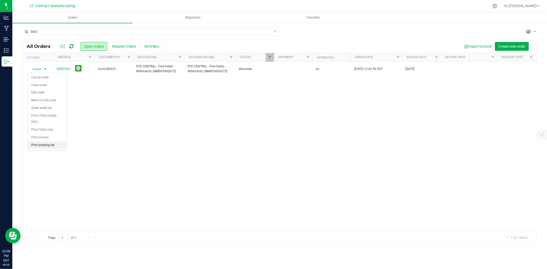
click at [47, 145] on li "Print packing list" at bounding box center [47, 146] width 38 height 8
drag, startPoint x: 35, startPoint y: 31, endPoint x: 42, endPoint y: 32, distance: 7.2
click at [42, 32] on input "3421" at bounding box center [151, 32] width 257 height 8
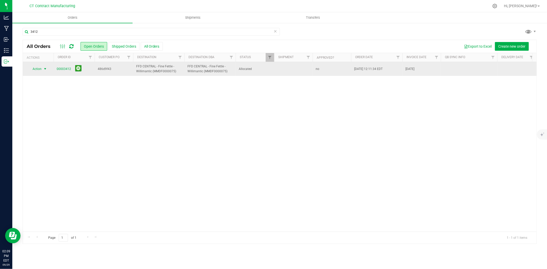
click at [45, 67] on span "select" at bounding box center [45, 69] width 4 height 4
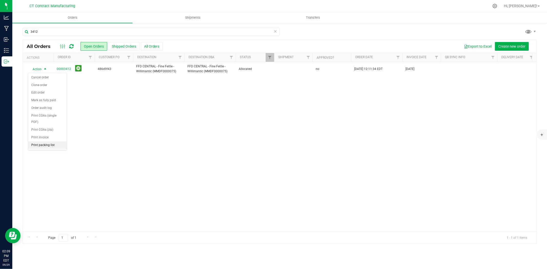
click at [51, 145] on li "Print packing list" at bounding box center [47, 146] width 38 height 8
drag, startPoint x: 35, startPoint y: 30, endPoint x: 44, endPoint y: 31, distance: 9.8
click at [44, 31] on input "3412" at bounding box center [151, 32] width 257 height 8
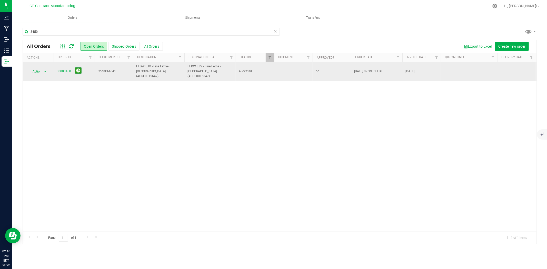
click at [43, 69] on span "select" at bounding box center [45, 71] width 4 height 4
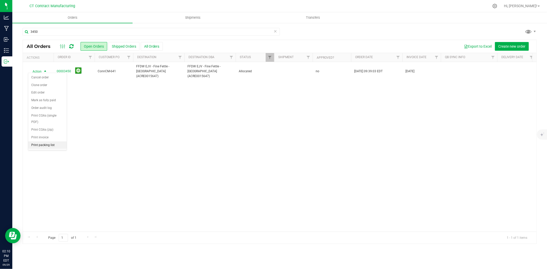
click at [45, 146] on li "Print packing list" at bounding box center [47, 146] width 38 height 8
drag, startPoint x: 35, startPoint y: 32, endPoint x: 49, endPoint y: 31, distance: 13.9
click at [48, 31] on input "3450" at bounding box center [151, 32] width 257 height 8
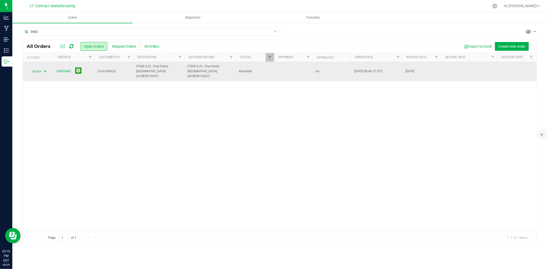
click at [43, 69] on span "select" at bounding box center [45, 71] width 4 height 4
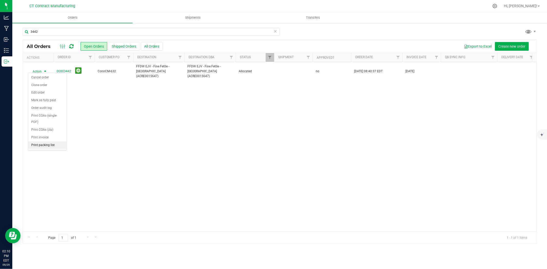
click at [45, 147] on li "Print packing list" at bounding box center [47, 146] width 38 height 8
drag, startPoint x: 35, startPoint y: 31, endPoint x: 62, endPoint y: 28, distance: 27.1
click at [62, 28] on input "3442" at bounding box center [151, 32] width 257 height 8
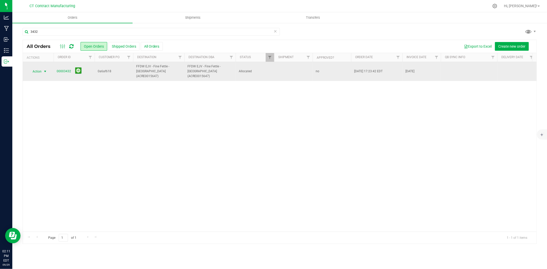
click at [44, 69] on span "select" at bounding box center [45, 71] width 4 height 4
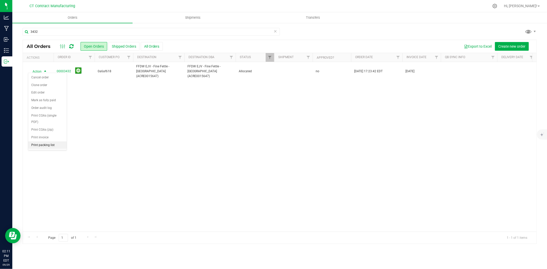
click at [52, 143] on li "Print packing list" at bounding box center [47, 146] width 38 height 8
drag, startPoint x: 34, startPoint y: 29, endPoint x: 47, endPoint y: 29, distance: 12.3
click at [47, 29] on input "3432" at bounding box center [151, 32] width 257 height 8
click at [44, 69] on span "select" at bounding box center [45, 71] width 4 height 4
click at [45, 146] on li "Print packing list" at bounding box center [47, 146] width 38 height 8
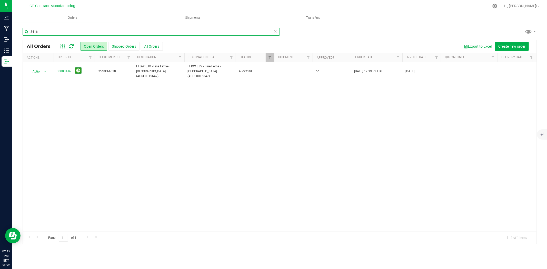
drag, startPoint x: 34, startPoint y: 31, endPoint x: 46, endPoint y: 31, distance: 12.1
click at [46, 31] on input "3416" at bounding box center [151, 32] width 257 height 8
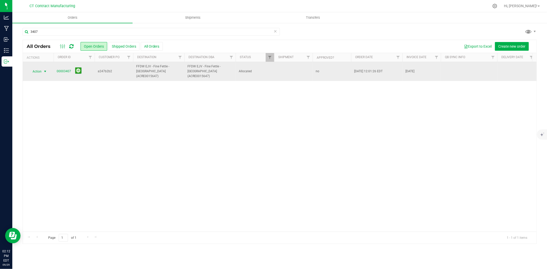
click at [43, 69] on span "select" at bounding box center [45, 71] width 4 height 4
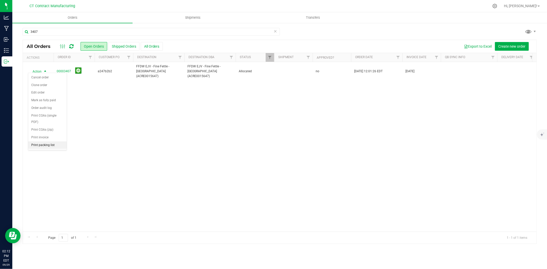
click at [42, 146] on li "Print packing list" at bounding box center [47, 146] width 38 height 8
drag, startPoint x: 34, startPoint y: 32, endPoint x: 52, endPoint y: 30, distance: 17.3
click at [52, 30] on input "3407" at bounding box center [151, 32] width 257 height 8
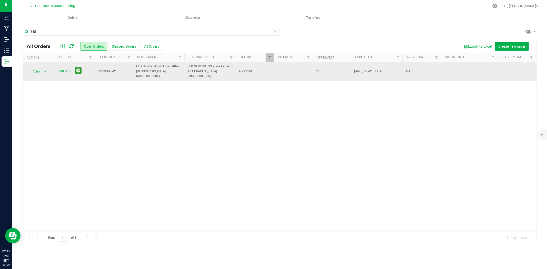
click at [45, 70] on span "select" at bounding box center [45, 71] width 4 height 4
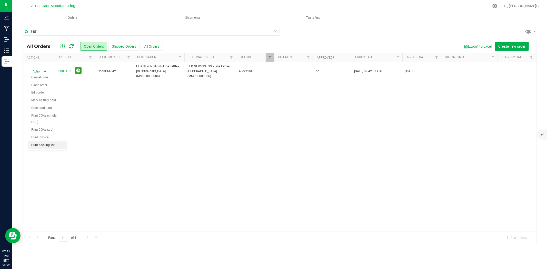
click at [42, 148] on li "Print packing list" at bounding box center [47, 146] width 38 height 8
drag, startPoint x: 33, startPoint y: 32, endPoint x: 45, endPoint y: 31, distance: 12.3
click at [45, 31] on input "3451" at bounding box center [151, 32] width 257 height 8
click at [46, 71] on span "select" at bounding box center [45, 71] width 4 height 4
click at [45, 148] on li "Print packing list" at bounding box center [47, 146] width 38 height 8
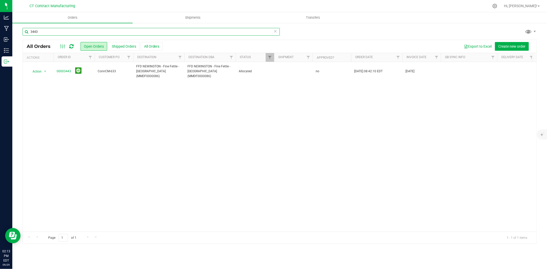
drag, startPoint x: 34, startPoint y: 31, endPoint x: 44, endPoint y: 30, distance: 9.5
click at [44, 30] on input "3443" at bounding box center [151, 32] width 257 height 8
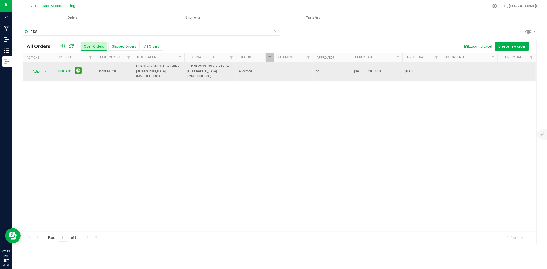
click at [45, 69] on span "select" at bounding box center [45, 71] width 4 height 4
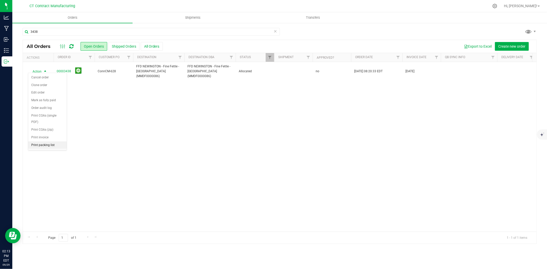
click at [47, 144] on li "Print packing list" at bounding box center [47, 146] width 38 height 8
click at [70, 31] on input "3438" at bounding box center [151, 32] width 257 height 8
click at [45, 69] on span "select" at bounding box center [45, 71] width 4 height 4
click at [40, 145] on li "Print packing list" at bounding box center [47, 146] width 38 height 8
drag, startPoint x: 34, startPoint y: 32, endPoint x: 43, endPoint y: 32, distance: 9.0
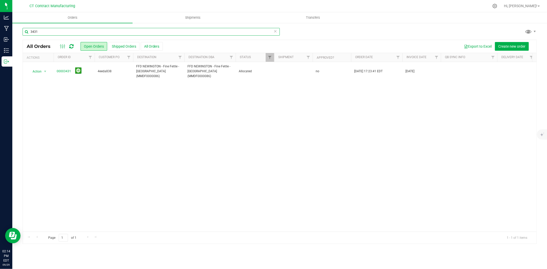
click at [43, 32] on input "3431" at bounding box center [151, 32] width 257 height 8
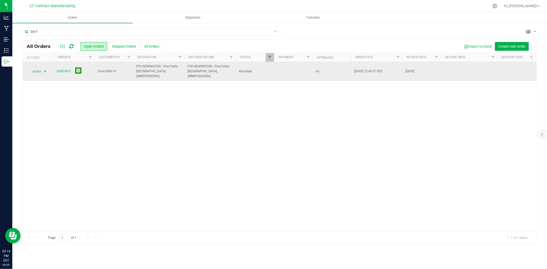
click at [48, 69] on span "select" at bounding box center [45, 71] width 6 height 7
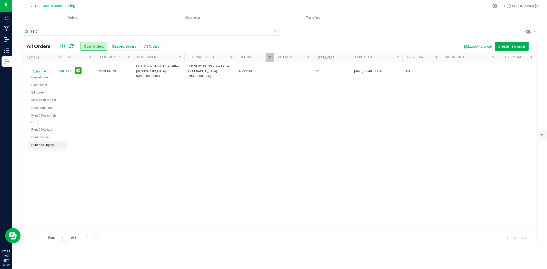
click at [41, 145] on li "Print packing list" at bounding box center [47, 146] width 38 height 8
drag, startPoint x: 34, startPoint y: 31, endPoint x: 46, endPoint y: 31, distance: 12.6
click at [46, 31] on input "3417" at bounding box center [151, 32] width 257 height 8
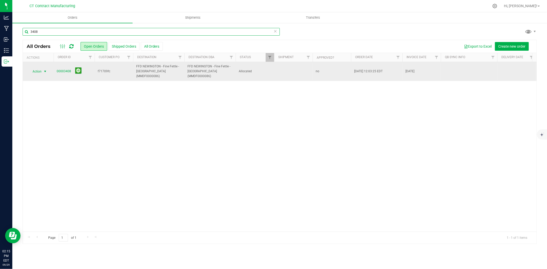
type input "3408"
click at [47, 69] on span "select" at bounding box center [45, 71] width 4 height 4
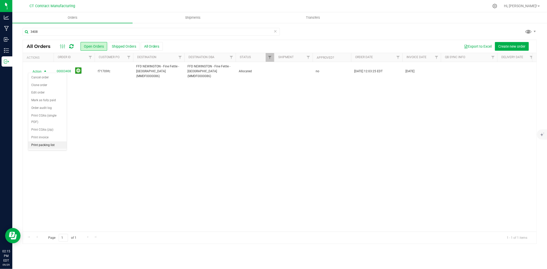
click at [44, 148] on li "Print packing list" at bounding box center [47, 146] width 38 height 8
click at [37, 30] on input "3408" at bounding box center [151, 32] width 257 height 8
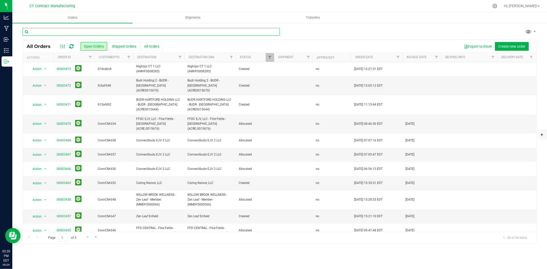
click at [97, 34] on input "text" at bounding box center [151, 32] width 257 height 8
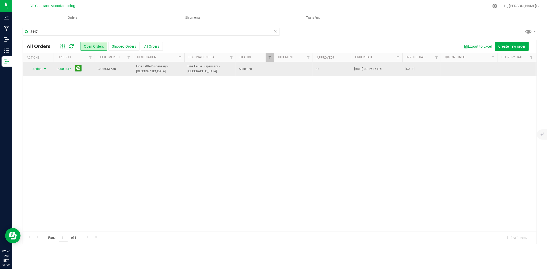
click at [45, 70] on span "select" at bounding box center [45, 69] width 4 height 4
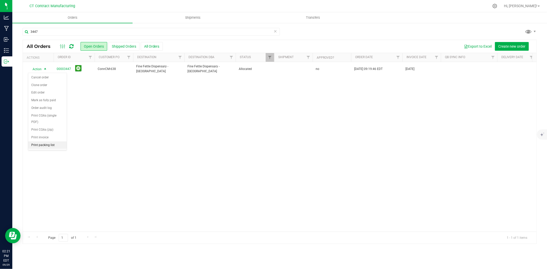
click at [47, 147] on li "Print packing list" at bounding box center [47, 146] width 38 height 8
drag, startPoint x: 34, startPoint y: 32, endPoint x: 44, endPoint y: 32, distance: 10.3
click at [44, 32] on input "3447" at bounding box center [151, 32] width 257 height 8
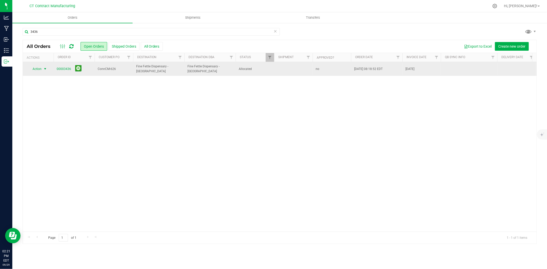
click at [45, 69] on span "select" at bounding box center [45, 69] width 4 height 4
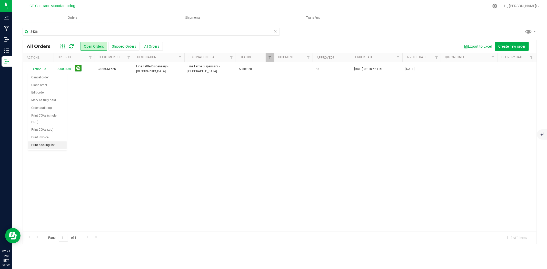
click at [44, 148] on li "Print packing list" at bounding box center [47, 146] width 38 height 8
drag, startPoint x: 33, startPoint y: 32, endPoint x: 51, endPoint y: 33, distance: 17.2
click at [51, 33] on input "3436" at bounding box center [151, 32] width 257 height 8
click at [44, 68] on span "select" at bounding box center [45, 69] width 4 height 4
click at [37, 145] on li "Print packing list" at bounding box center [47, 146] width 38 height 8
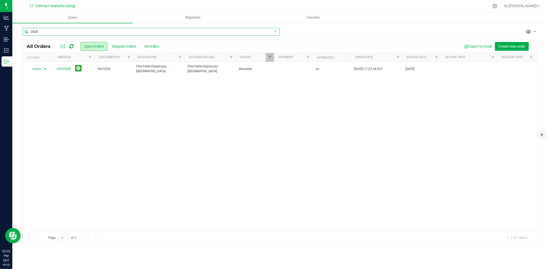
click at [89, 31] on input "3428" at bounding box center [151, 32] width 257 height 8
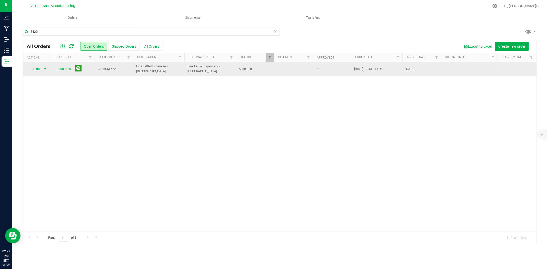
click at [44, 69] on span "select" at bounding box center [45, 69] width 4 height 4
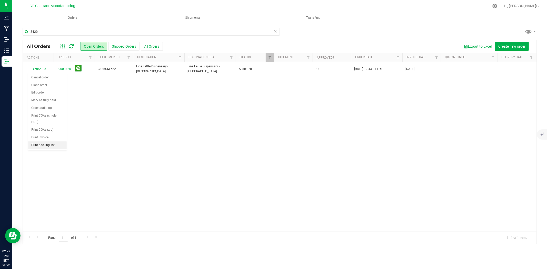
click at [51, 145] on li "Print packing list" at bounding box center [47, 146] width 38 height 8
drag, startPoint x: 34, startPoint y: 30, endPoint x: 45, endPoint y: 30, distance: 10.5
click at [45, 30] on input "3420" at bounding box center [151, 32] width 257 height 8
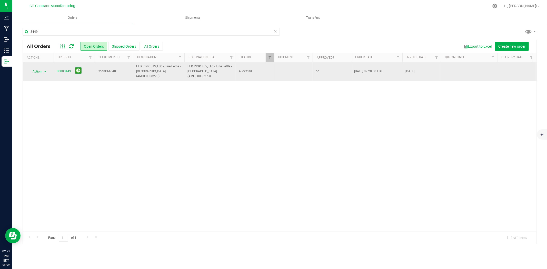
click at [44, 69] on span "select" at bounding box center [45, 71] width 4 height 4
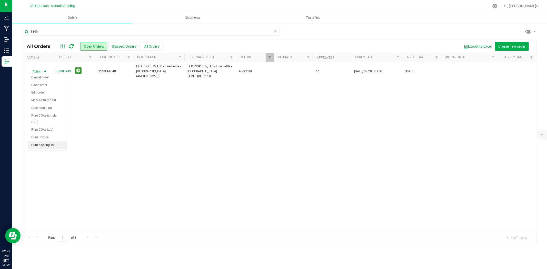
click at [61, 144] on li "Print packing list" at bounding box center [47, 146] width 38 height 8
click at [99, 33] on input "3449" at bounding box center [151, 32] width 257 height 8
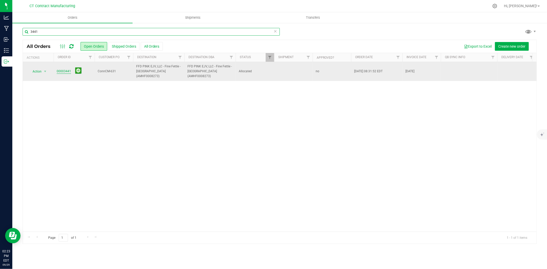
type input "3441"
click at [65, 69] on link "00003441" at bounding box center [64, 71] width 14 height 5
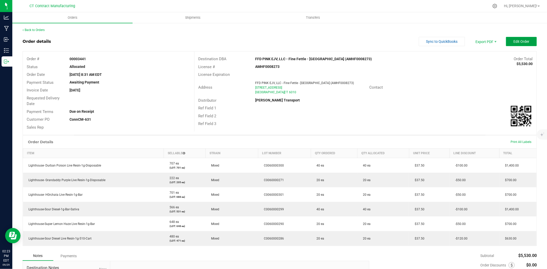
click at [507, 38] on button "Edit Order" at bounding box center [521, 41] width 31 height 9
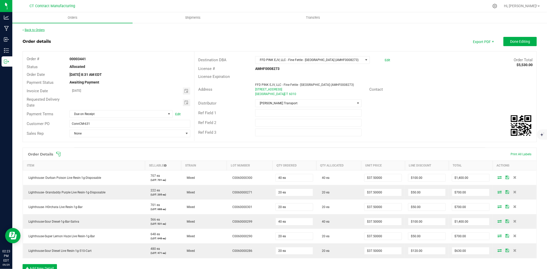
click at [35, 29] on link "Back to Orders" at bounding box center [34, 30] width 22 height 4
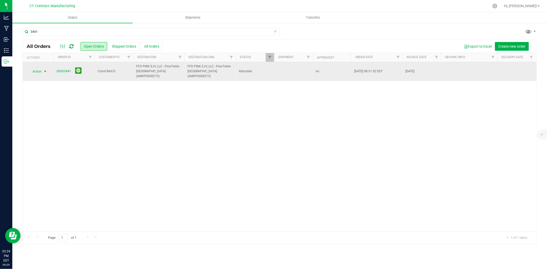
click at [46, 69] on span "select" at bounding box center [45, 71] width 4 height 4
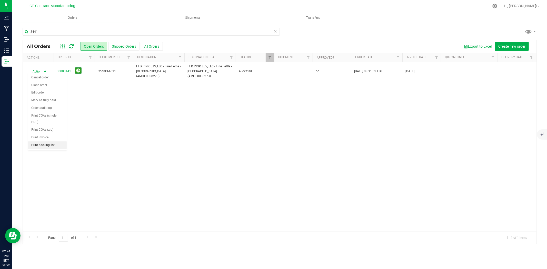
click at [49, 148] on li "Print packing list" at bounding box center [47, 146] width 38 height 8
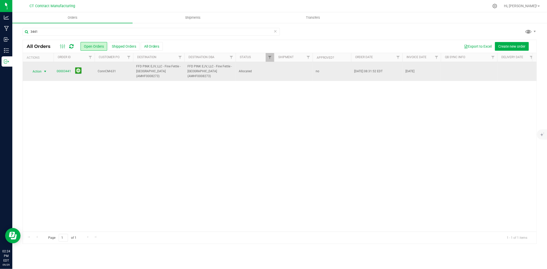
click at [46, 70] on span "select" at bounding box center [45, 71] width 4 height 4
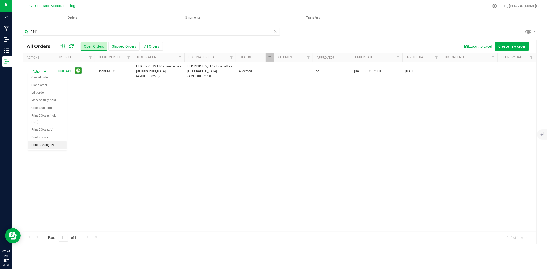
drag, startPoint x: 44, startPoint y: 145, endPoint x: 54, endPoint y: 143, distance: 10.1
click at [44, 145] on li "Print packing list" at bounding box center [47, 146] width 38 height 8
drag, startPoint x: 34, startPoint y: 33, endPoint x: 47, endPoint y: 32, distance: 12.6
click at [47, 32] on input "3441" at bounding box center [151, 32] width 257 height 8
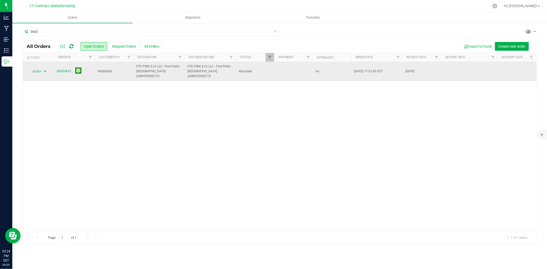
click at [44, 69] on span "select" at bounding box center [45, 71] width 4 height 4
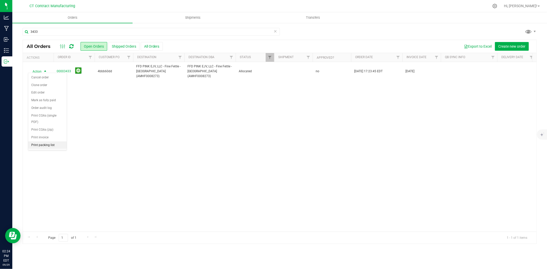
click at [46, 147] on li "Print packing list" at bounding box center [47, 146] width 38 height 8
drag, startPoint x: 35, startPoint y: 31, endPoint x: 42, endPoint y: 31, distance: 7.4
click at [42, 31] on input "3433" at bounding box center [151, 32] width 257 height 8
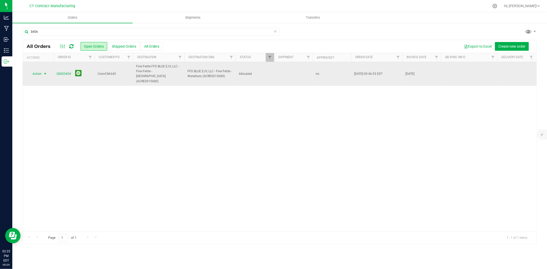
click at [44, 72] on span "select" at bounding box center [45, 74] width 4 height 4
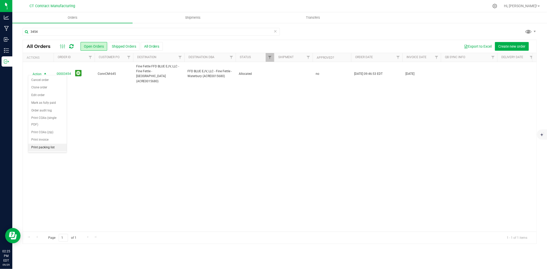
click at [46, 147] on li "Print packing list" at bounding box center [47, 148] width 38 height 8
drag, startPoint x: 35, startPoint y: 30, endPoint x: 45, endPoint y: 30, distance: 9.5
click at [45, 30] on input "3454" at bounding box center [151, 32] width 257 height 8
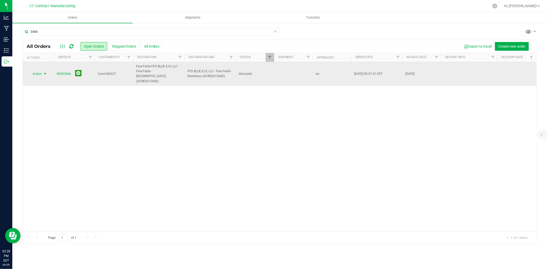
click at [44, 72] on span "select" at bounding box center [45, 74] width 4 height 4
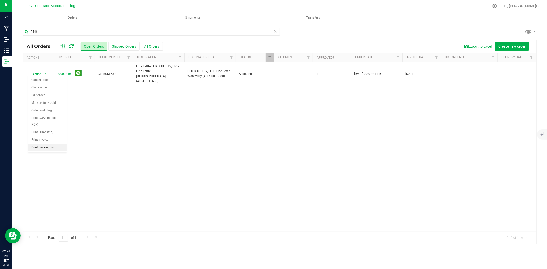
click at [46, 145] on li "Print packing list" at bounding box center [47, 148] width 38 height 8
drag, startPoint x: 34, startPoint y: 32, endPoint x: 44, endPoint y: 32, distance: 10.8
click at [44, 32] on input "3446" at bounding box center [151, 32] width 257 height 8
click at [45, 72] on span "select" at bounding box center [45, 74] width 4 height 4
click at [47, 146] on li "Print packing list" at bounding box center [47, 148] width 38 height 8
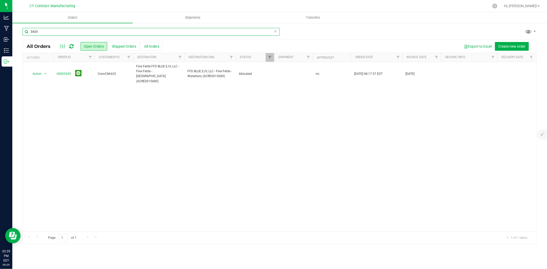
drag, startPoint x: 34, startPoint y: 33, endPoint x: 54, endPoint y: 31, distance: 20.6
click at [54, 31] on input "3435" at bounding box center [151, 32] width 257 height 8
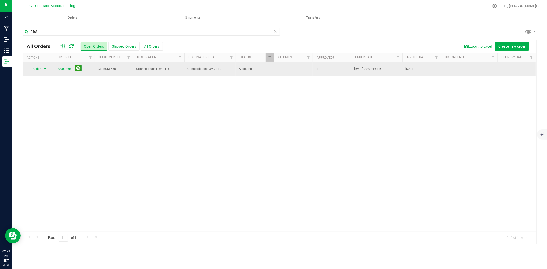
click at [47, 68] on span "select" at bounding box center [45, 69] width 4 height 4
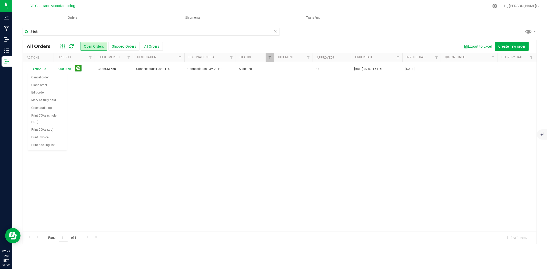
click at [41, 150] on div "Action Cancel order Clone order Edit order Mark as fully paid Order audit log P…" at bounding box center [47, 111] width 39 height 77
click at [42, 147] on li "Print packing list" at bounding box center [47, 146] width 38 height 8
click at [41, 35] on input "3468" at bounding box center [151, 32] width 257 height 8
click at [42, 33] on input "3468" at bounding box center [151, 32] width 257 height 8
click at [45, 68] on span "select" at bounding box center [45, 69] width 4 height 4
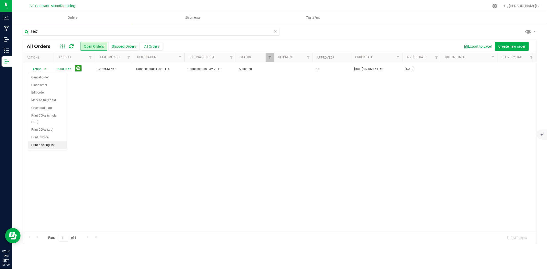
click at [51, 147] on li "Print packing list" at bounding box center [47, 146] width 38 height 8
click at [124, 32] on input "3467" at bounding box center [151, 32] width 257 height 8
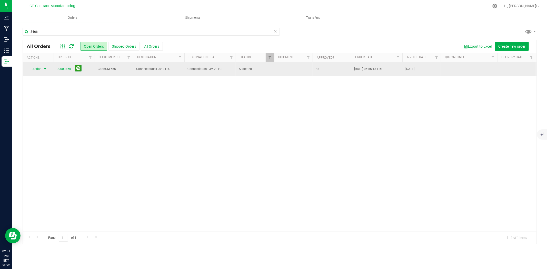
click at [46, 69] on span "select" at bounding box center [45, 69] width 4 height 4
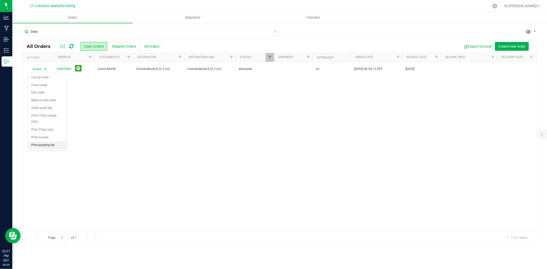
click at [42, 149] on li "Print packing list" at bounding box center [47, 146] width 38 height 8
drag, startPoint x: 34, startPoint y: 31, endPoint x: 43, endPoint y: 31, distance: 9.0
click at [43, 31] on input "3466" at bounding box center [151, 32] width 257 height 8
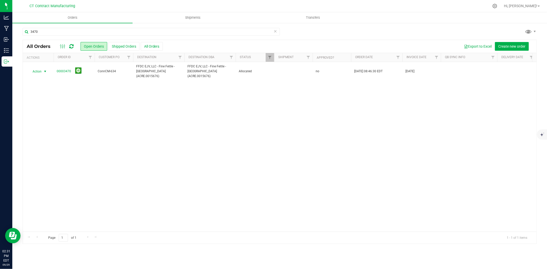
click at [46, 69] on span "select" at bounding box center [45, 71] width 4 height 4
click at [38, 145] on li "Print packing list" at bounding box center [47, 146] width 38 height 8
drag, startPoint x: 34, startPoint y: 31, endPoint x: 52, endPoint y: 30, distance: 17.2
click at [52, 30] on input "3470" at bounding box center [151, 32] width 257 height 8
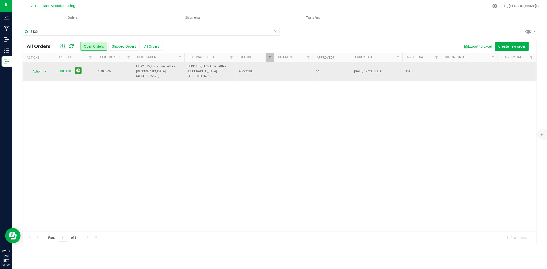
click at [45, 70] on span "select" at bounding box center [45, 71] width 4 height 4
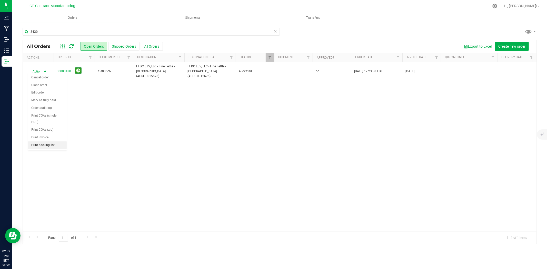
click at [43, 145] on li "Print packing list" at bounding box center [47, 146] width 38 height 8
drag, startPoint x: 34, startPoint y: 33, endPoint x: 55, endPoint y: 31, distance: 20.8
click at [55, 31] on input "3430" at bounding box center [151, 32] width 257 height 8
type input "3418"
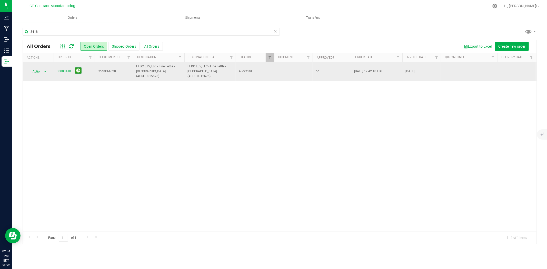
click at [45, 69] on span "select" at bounding box center [45, 71] width 4 height 4
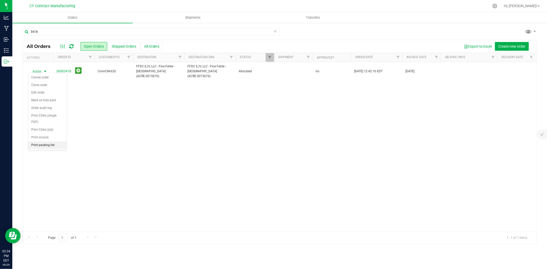
click at [41, 146] on li "Print packing list" at bounding box center [47, 146] width 38 height 8
click at [48, 34] on input "3418" at bounding box center [151, 32] width 257 height 8
click at [137, 4] on div at bounding box center [290, 6] width 397 height 10
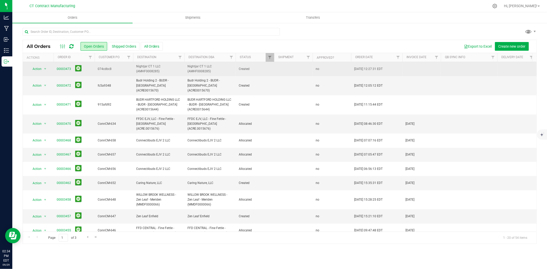
click at [55, 70] on td "00003473" at bounding box center [74, 69] width 41 height 14
click at [63, 70] on link "00003473" at bounding box center [64, 69] width 14 height 5
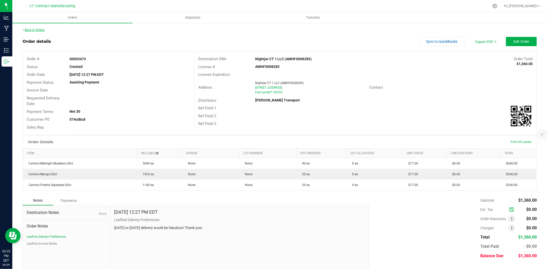
click at [34, 30] on link "Back to Orders" at bounding box center [34, 30] width 22 height 4
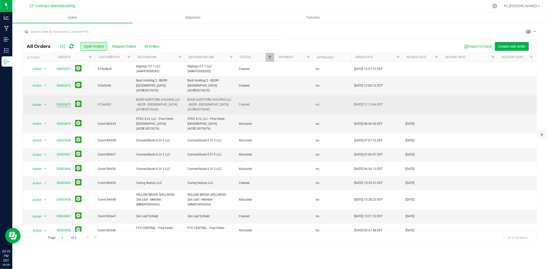
click at [67, 102] on link "00003471" at bounding box center [64, 104] width 14 height 5
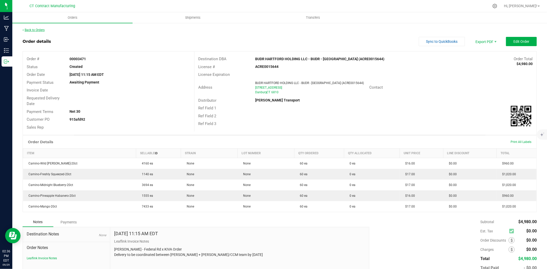
click at [37, 29] on link "Back to Orders" at bounding box center [34, 30] width 22 height 4
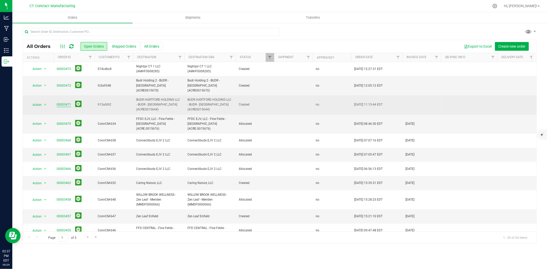
click at [63, 102] on link "00003471" at bounding box center [64, 104] width 14 height 5
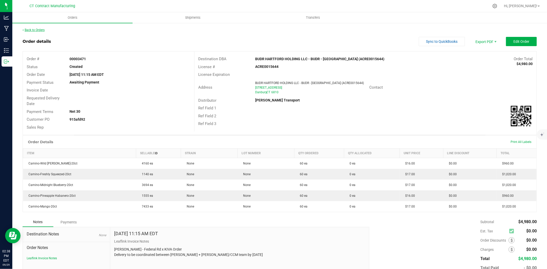
click at [43, 28] on link "Back to Orders" at bounding box center [34, 30] width 22 height 4
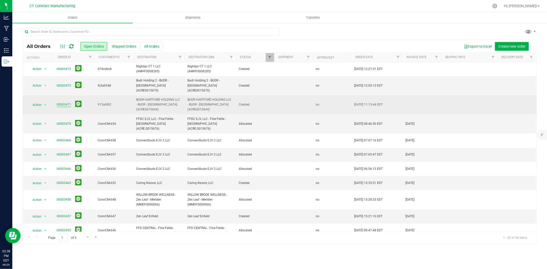
click at [62, 102] on link "00003471" at bounding box center [64, 104] width 14 height 5
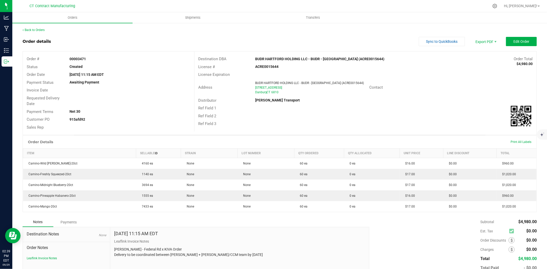
click at [39, 34] on div "Back to Orders Order details Sync to QuickBooks Export PDF Edit Order Order # 0…" at bounding box center [280, 162] width 514 height 269
click at [41, 31] on link "Back to Orders" at bounding box center [34, 30] width 22 height 4
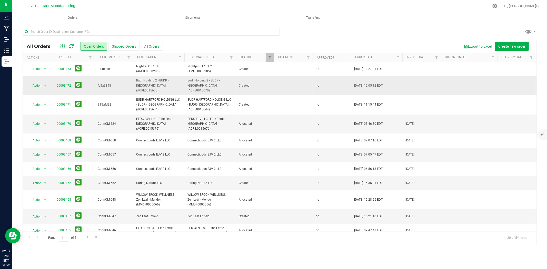
click at [65, 83] on link "00003472" at bounding box center [64, 85] width 14 height 5
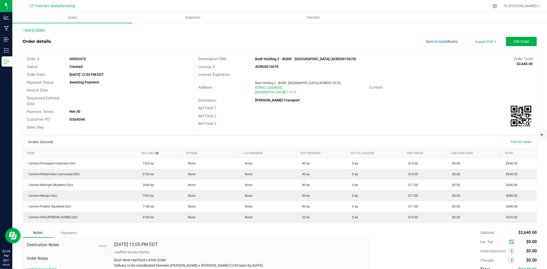
click at [38, 28] on link "Back to Orders" at bounding box center [34, 30] width 22 height 4
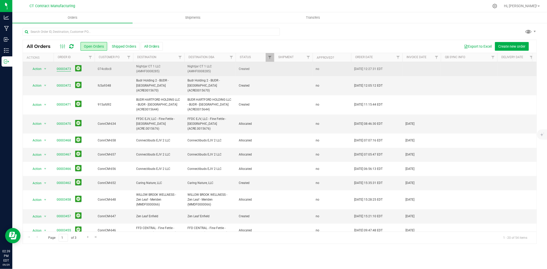
click at [66, 68] on link "00003473" at bounding box center [64, 69] width 14 height 5
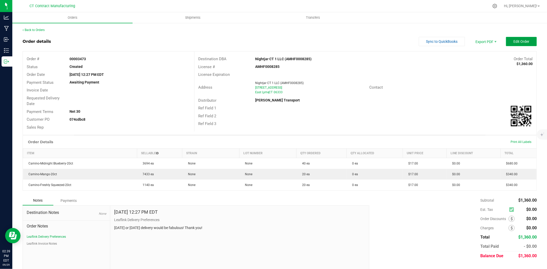
click at [521, 40] on span "Edit Order" at bounding box center [521, 41] width 16 height 4
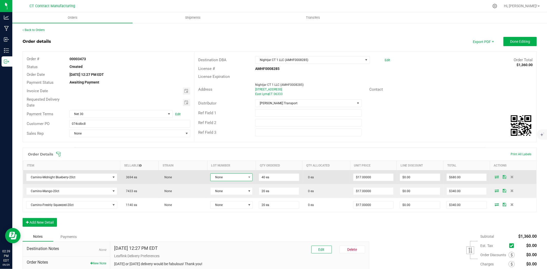
click at [232, 178] on span "None" at bounding box center [228, 177] width 35 height 7
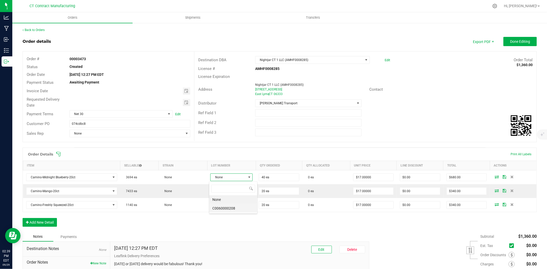
click at [239, 210] on li "C0060000208" at bounding box center [233, 208] width 48 height 9
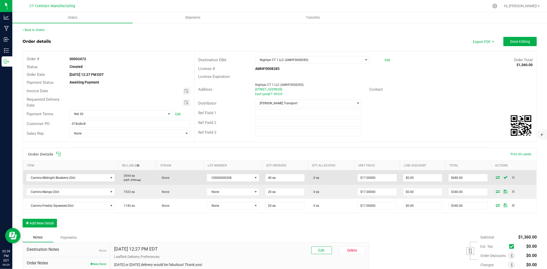
click at [496, 178] on icon at bounding box center [498, 177] width 4 height 3
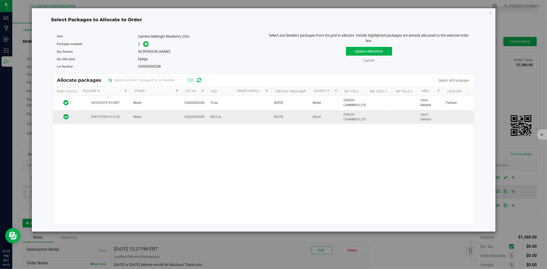
click at [150, 123] on td "Mixed" at bounding box center [155, 117] width 51 height 14
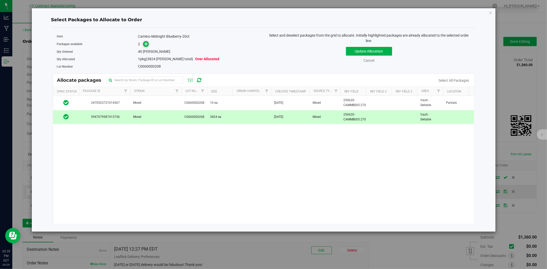
click at [147, 44] on icon at bounding box center [146, 44] width 4 height 4
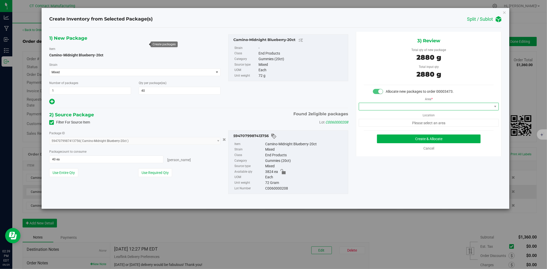
click at [383, 109] on span at bounding box center [425, 106] width 133 height 7
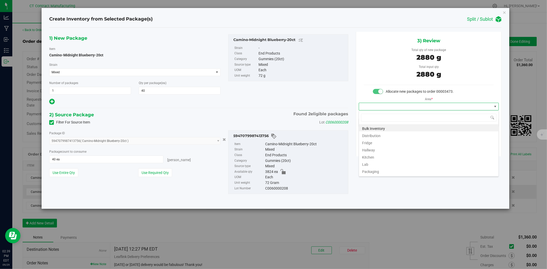
scroll to position [8, 140]
click at [374, 135] on li "Distribution" at bounding box center [429, 135] width 140 height 7
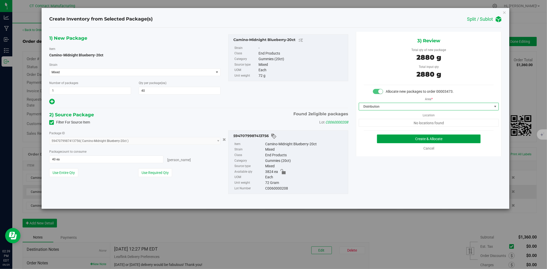
click at [382, 138] on button "Create & Allocate" at bounding box center [429, 139] width 104 height 9
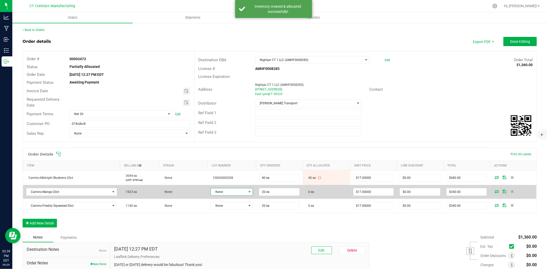
click at [247, 192] on span at bounding box center [249, 192] width 4 height 4
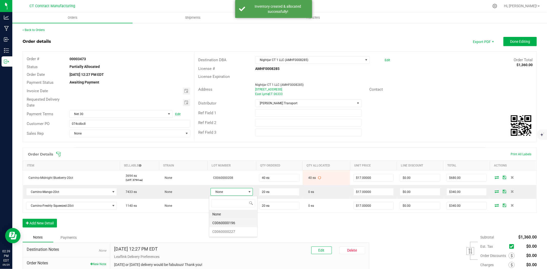
scroll to position [8, 42]
click at [240, 223] on li "C0060000196" at bounding box center [233, 223] width 48 height 9
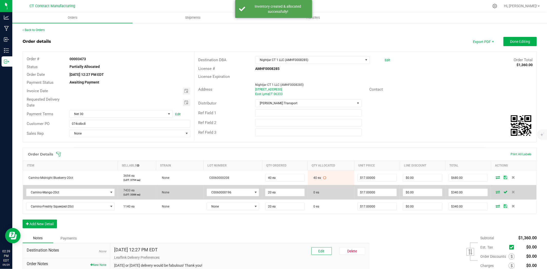
click at [496, 191] on icon at bounding box center [498, 192] width 4 height 3
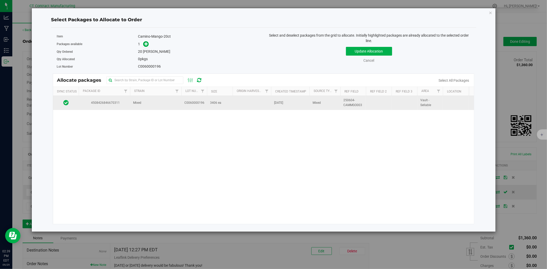
click at [110, 107] on td "4508426846670311" at bounding box center [104, 103] width 51 height 14
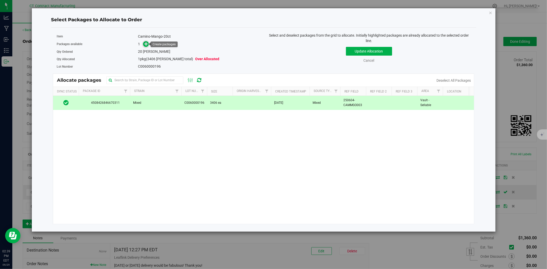
click at [146, 42] on icon at bounding box center [146, 44] width 4 height 4
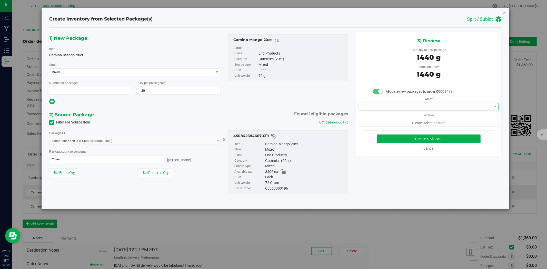
click at [397, 105] on span at bounding box center [425, 106] width 133 height 7
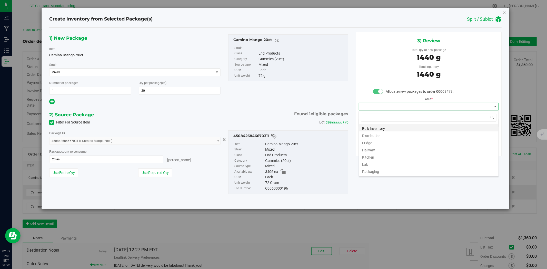
scroll to position [8, 140]
click at [381, 134] on li "Distribution" at bounding box center [429, 135] width 140 height 7
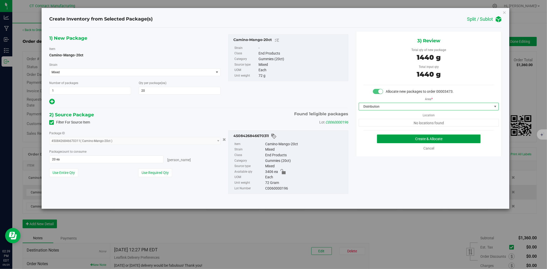
click at [380, 141] on button "Create & Allocate" at bounding box center [429, 139] width 104 height 9
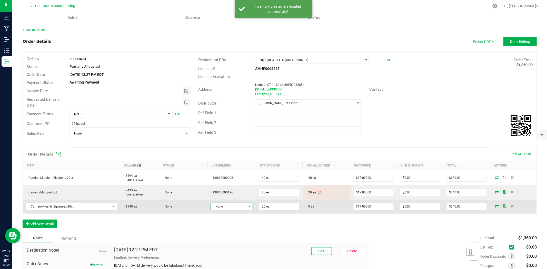
click at [229, 209] on span "None" at bounding box center [228, 206] width 35 height 7
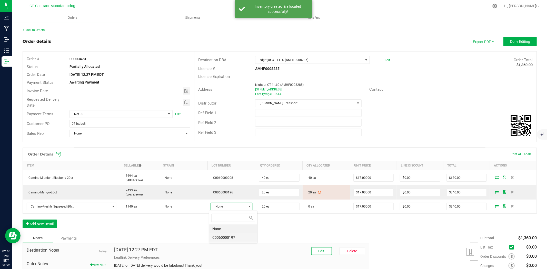
click at [234, 238] on li "C0060000197" at bounding box center [233, 237] width 48 height 9
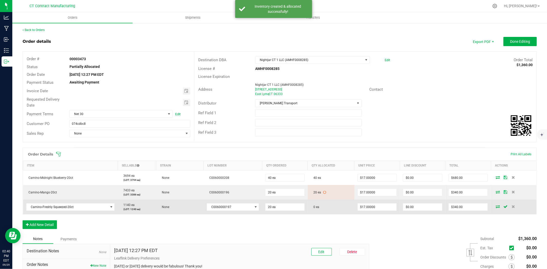
click at [496, 205] on icon at bounding box center [498, 206] width 4 height 3
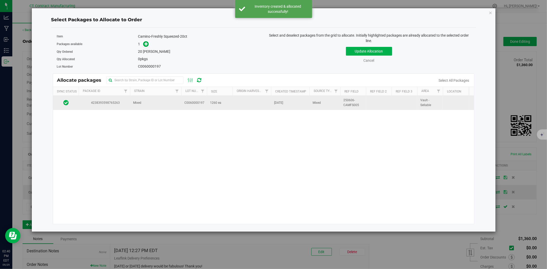
click at [142, 99] on td "Mixed" at bounding box center [155, 103] width 51 height 14
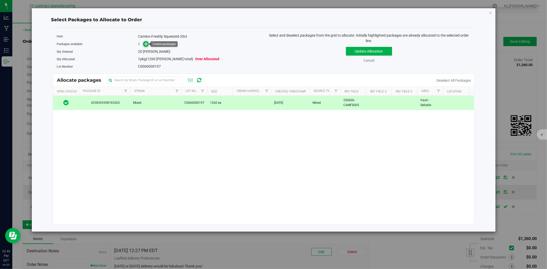
click at [147, 42] on icon at bounding box center [146, 44] width 4 height 4
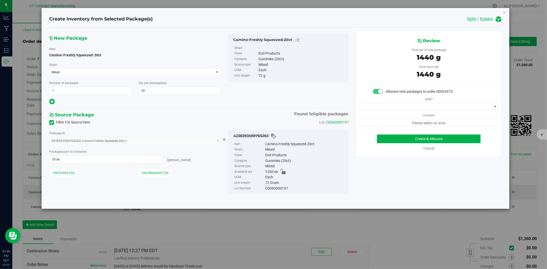
click at [376, 102] on div "Area * Location Please select an area" at bounding box center [428, 110] width 145 height 32
click at [376, 104] on span at bounding box center [425, 106] width 133 height 7
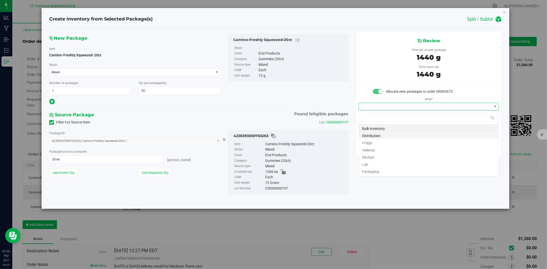
scroll to position [8, 140]
click at [375, 136] on li "Distribution" at bounding box center [429, 135] width 140 height 7
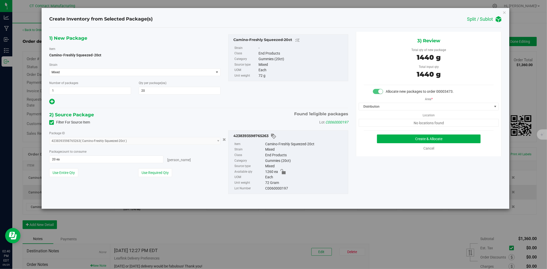
click at [376, 140] on div "Create & Allocate" at bounding box center [429, 139] width 130 height 9
click at [382, 139] on button "Create & Allocate" at bounding box center [429, 139] width 104 height 9
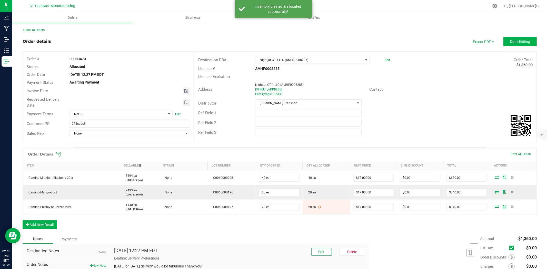
click at [186, 91] on span "Toggle calendar" at bounding box center [186, 91] width 4 height 4
click at [79, 137] on span "Oct" at bounding box center [77, 138] width 5 height 4
click at [114, 119] on span "1" at bounding box center [114, 118] width 7 height 8
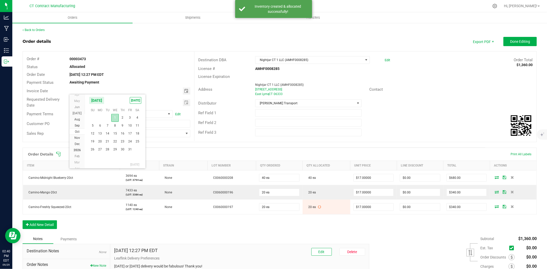
type input "10/01/2025"
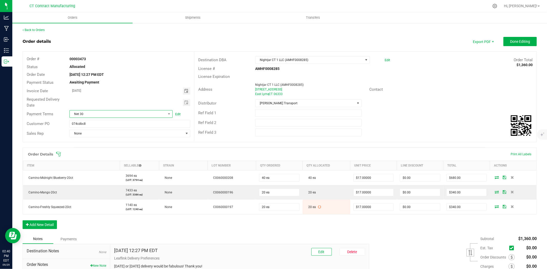
click at [112, 114] on span "Net 30" at bounding box center [118, 114] width 96 height 7
click at [104, 171] on li "Due on Receipt" at bounding box center [120, 171] width 102 height 9
click at [511, 40] on span "Done Editing" at bounding box center [520, 41] width 20 height 4
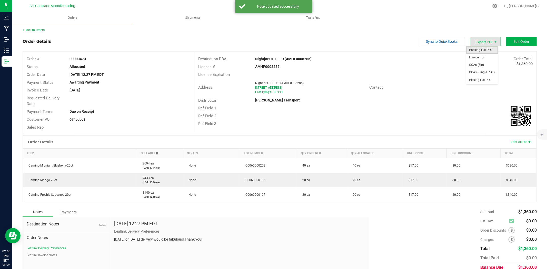
click at [481, 47] on span "Packing List PDF" at bounding box center [482, 49] width 32 height 7
click at [486, 58] on span "Invoice PDF" at bounding box center [482, 57] width 32 height 7
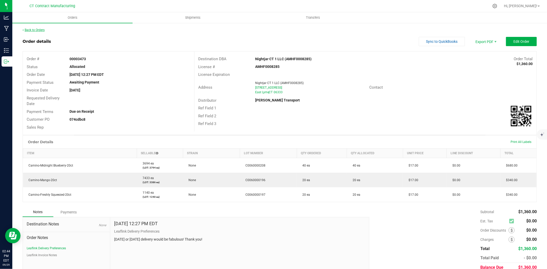
click at [44, 29] on link "Back to Orders" at bounding box center [34, 30] width 22 height 4
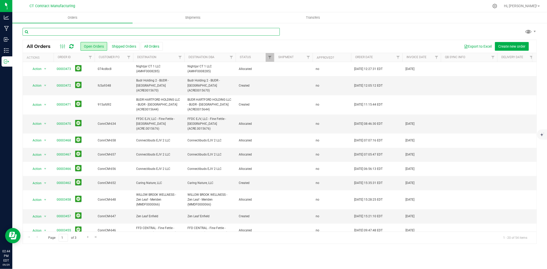
click at [58, 32] on input "text" at bounding box center [151, 32] width 257 height 8
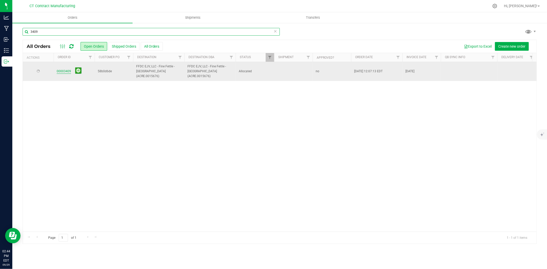
type input "3409"
click at [69, 69] on link "00003409" at bounding box center [64, 71] width 14 height 5
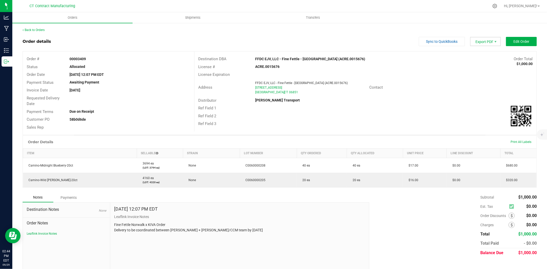
click at [485, 42] on span "Export PDF" at bounding box center [485, 41] width 31 height 9
click at [484, 48] on span "Packing List PDF" at bounding box center [482, 49] width 32 height 7
click at [34, 27] on div "Back to Orders Order details Sync to QuickBooks Export PDF Edit Order Order # 0…" at bounding box center [279, 150] width 535 height 254
click at [35, 27] on div "Back to Orders Order details Sync to QuickBooks Export PDF Edit Order Order # 0…" at bounding box center [279, 150] width 535 height 254
click at [35, 28] on link "Back to Orders" at bounding box center [34, 30] width 22 height 4
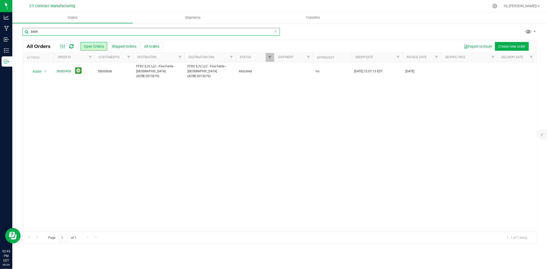
drag, startPoint x: 34, startPoint y: 30, endPoint x: 50, endPoint y: 32, distance: 16.0
click at [50, 32] on input "3409" at bounding box center [151, 32] width 257 height 8
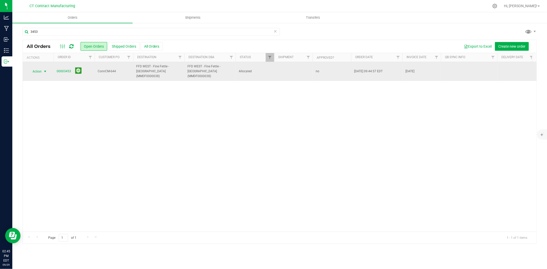
click at [44, 70] on span "select" at bounding box center [45, 71] width 4 height 4
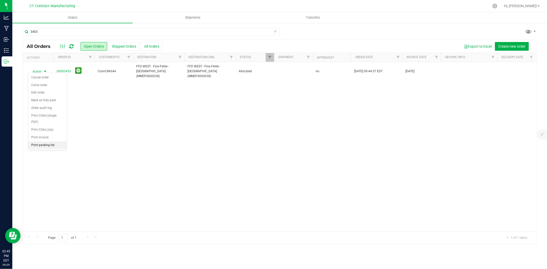
click at [35, 147] on li "Print packing list" at bounding box center [47, 146] width 38 height 8
drag, startPoint x: 34, startPoint y: 30, endPoint x: 73, endPoint y: 32, distance: 38.5
click at [73, 32] on input "3453" at bounding box center [151, 32] width 257 height 8
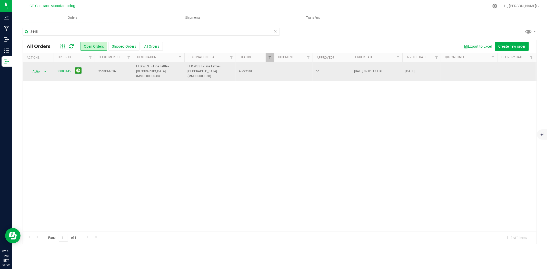
click at [45, 69] on span "select" at bounding box center [45, 71] width 4 height 4
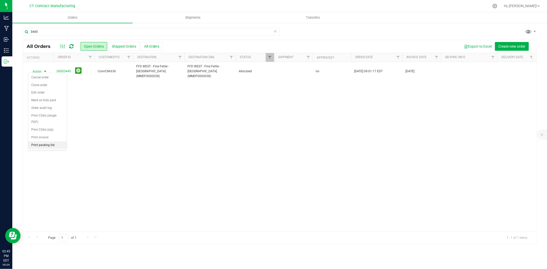
click at [38, 144] on li "Print packing list" at bounding box center [47, 146] width 38 height 8
drag, startPoint x: 34, startPoint y: 31, endPoint x: 63, endPoint y: 32, distance: 28.5
click at [63, 32] on input "3445" at bounding box center [151, 32] width 257 height 8
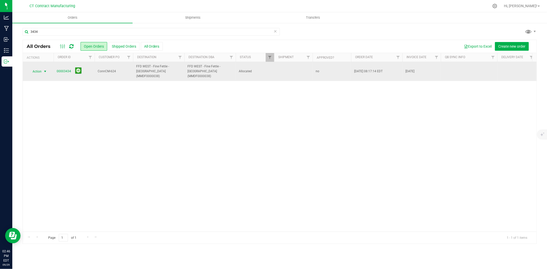
click at [45, 69] on span "select" at bounding box center [45, 71] width 4 height 4
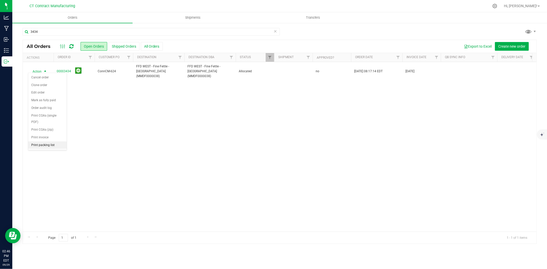
click at [49, 146] on li "Print packing list" at bounding box center [47, 146] width 38 height 8
drag, startPoint x: 34, startPoint y: 32, endPoint x: 69, endPoint y: 32, distance: 35.4
click at [69, 32] on input "3434" at bounding box center [151, 32] width 257 height 8
click at [47, 69] on span "select" at bounding box center [45, 71] width 4 height 4
click at [42, 143] on li "Print packing list" at bounding box center [47, 146] width 38 height 8
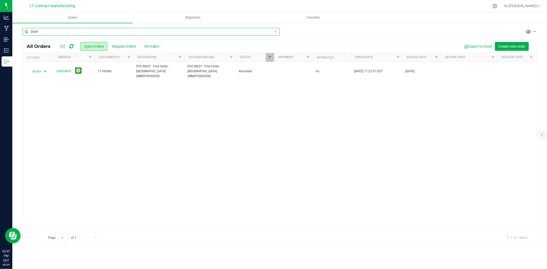
click at [36, 32] on input "3429" at bounding box center [151, 32] width 257 height 8
click at [45, 69] on span "select" at bounding box center [45, 71] width 4 height 4
click at [44, 146] on li "Print packing list" at bounding box center [47, 146] width 38 height 8
click at [94, 28] on input "3419" at bounding box center [151, 32] width 257 height 8
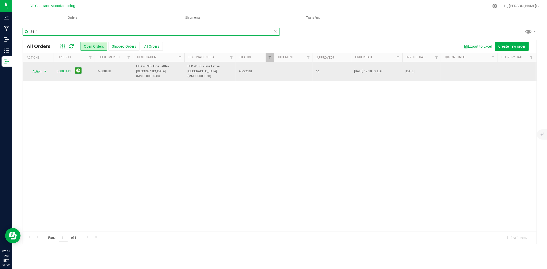
type input "3411"
click at [45, 69] on span "select" at bounding box center [45, 71] width 4 height 4
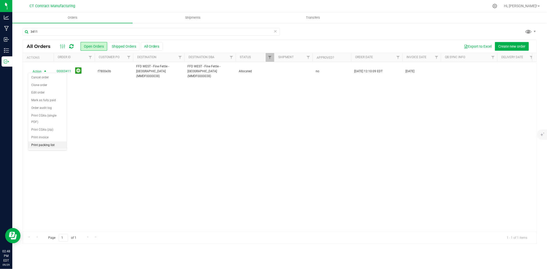
click at [42, 145] on li "Print packing list" at bounding box center [47, 146] width 38 height 8
click at [45, 32] on input "3411" at bounding box center [151, 32] width 257 height 8
click at [44, 32] on input "3411" at bounding box center [151, 32] width 257 height 8
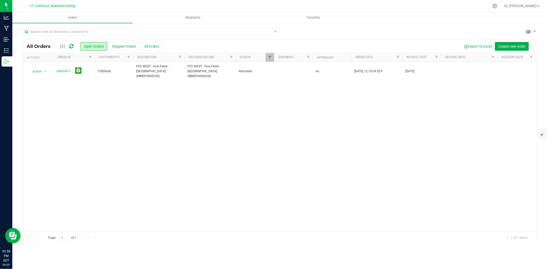
click at [157, 2] on div at bounding box center [290, 6] width 397 height 10
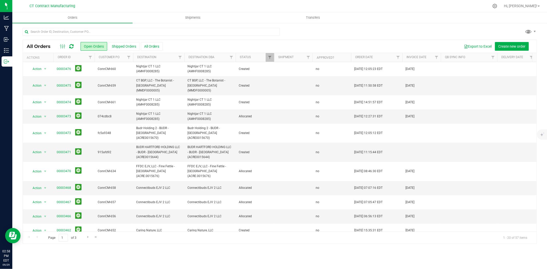
click at [71, 45] on icon at bounding box center [71, 46] width 4 height 5
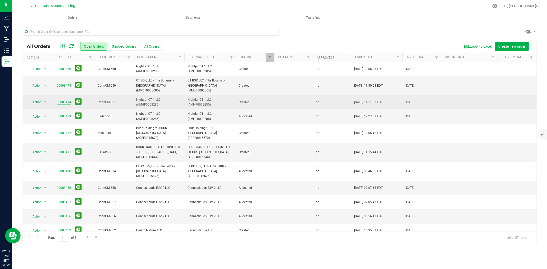
click at [68, 100] on link "00003474" at bounding box center [64, 102] width 14 height 5
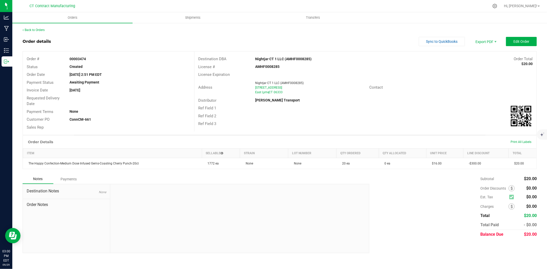
click at [395, 197] on div "Subtotal $20.00 Est. Tax $0.00" at bounding box center [450, 206] width 171 height 65
click at [34, 29] on link "Back to Orders" at bounding box center [34, 30] width 22 height 4
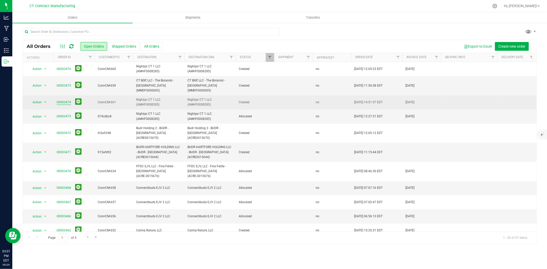
click at [62, 100] on link "00003474" at bounding box center [64, 102] width 14 height 5
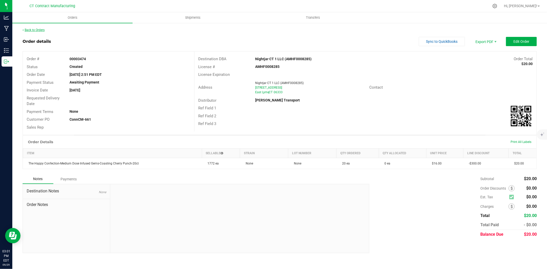
click at [35, 30] on link "Back to Orders" at bounding box center [34, 30] width 22 height 4
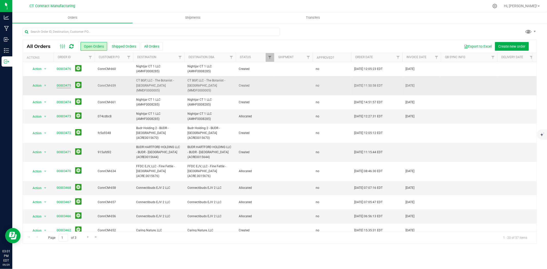
click at [65, 83] on link "00003475" at bounding box center [64, 85] width 14 height 5
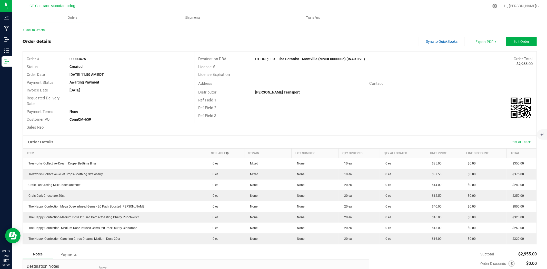
click at [142, 7] on div at bounding box center [290, 6] width 397 height 10
click at [143, 1] on div at bounding box center [290, 6] width 397 height 10
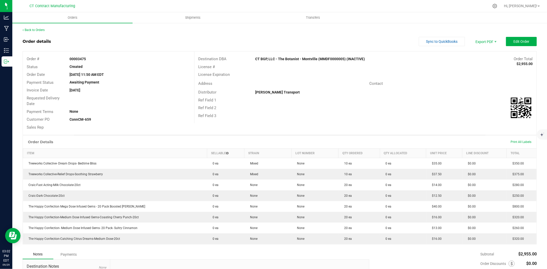
click at [165, 3] on div at bounding box center [290, 6] width 397 height 10
click at [306, 4] on div at bounding box center [290, 6] width 397 height 10
click at [37, 28] on link "Back to Orders" at bounding box center [34, 30] width 22 height 4
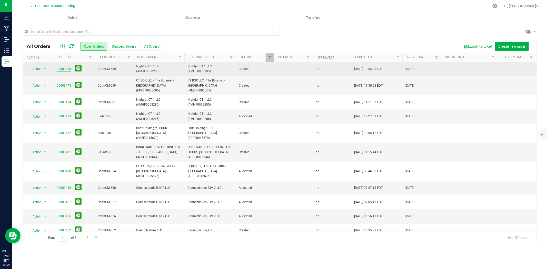
click at [67, 68] on link "00003476" at bounding box center [64, 69] width 14 height 5
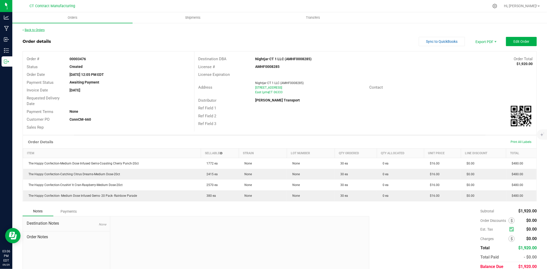
click at [43, 29] on link "Back to Orders" at bounding box center [34, 30] width 22 height 4
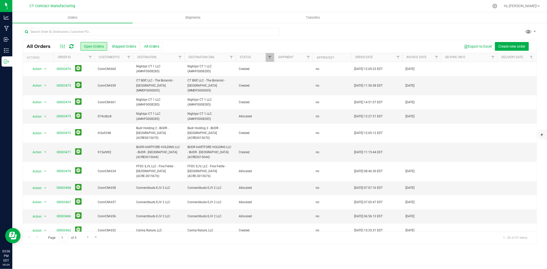
click at [144, 3] on div at bounding box center [290, 6] width 397 height 10
click at [73, 43] on link at bounding box center [71, 46] width 4 height 6
click at [195, 3] on div at bounding box center [290, 6] width 397 height 10
click at [71, 44] on icon at bounding box center [71, 46] width 4 height 5
click at [135, 2] on div at bounding box center [290, 6] width 397 height 10
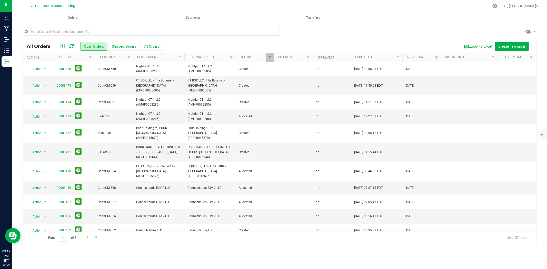
click at [331, 4] on div at bounding box center [290, 6] width 397 height 10
click at [201, 16] on span "Shipments" at bounding box center [192, 17] width 29 height 5
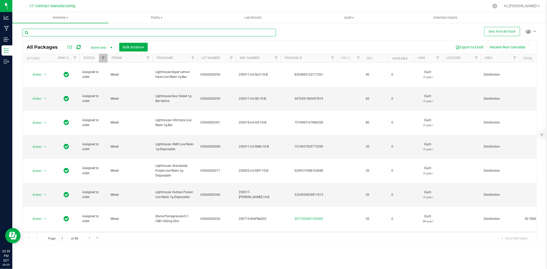
click at [65, 31] on input "text" at bounding box center [149, 33] width 253 height 8
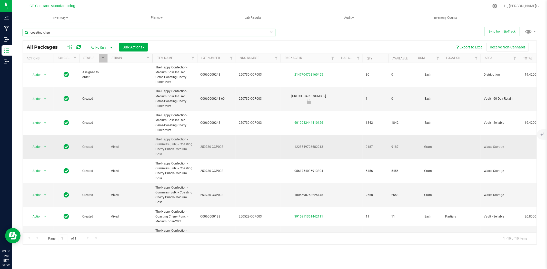
scroll to position [65, 0]
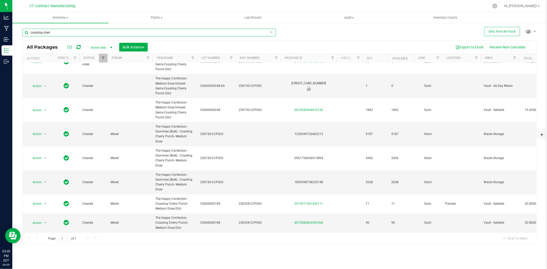
type input "coasting cherr"
click at [369, 4] on div at bounding box center [290, 6] width 397 height 10
